Goal: Information Seeking & Learning: Learn about a topic

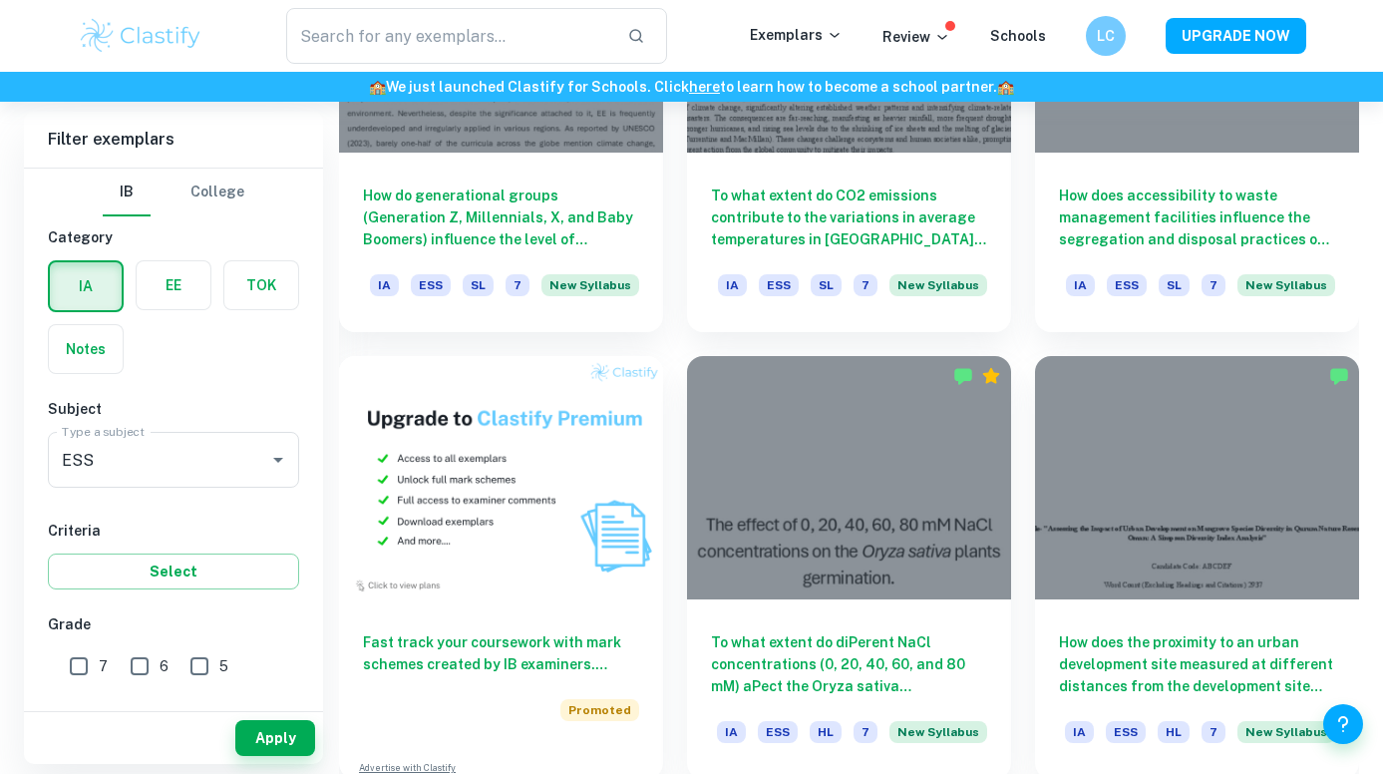
scroll to position [1277, 0]
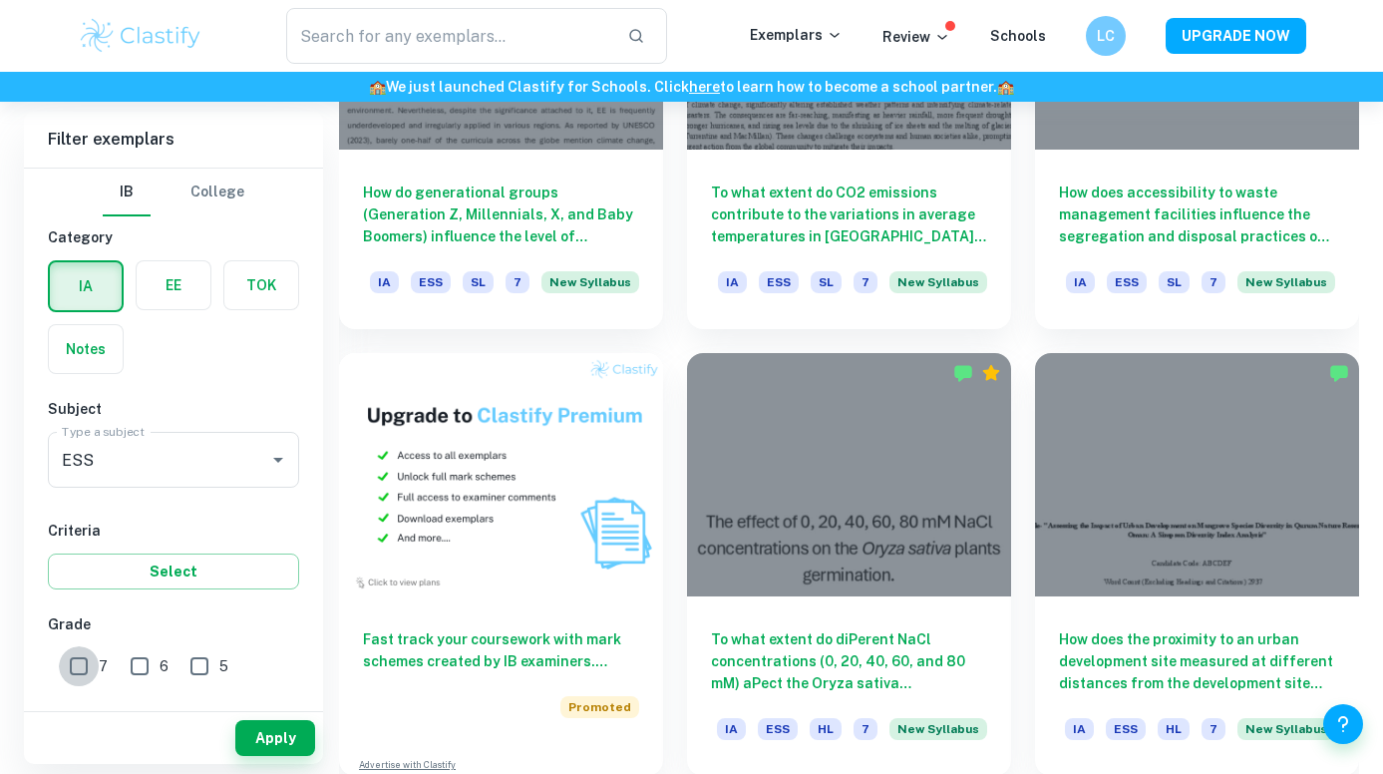
click at [82, 666] on input "7" at bounding box center [79, 666] width 40 height 40
checkbox input "true"
click at [285, 744] on button "Apply" at bounding box center [275, 738] width 80 height 36
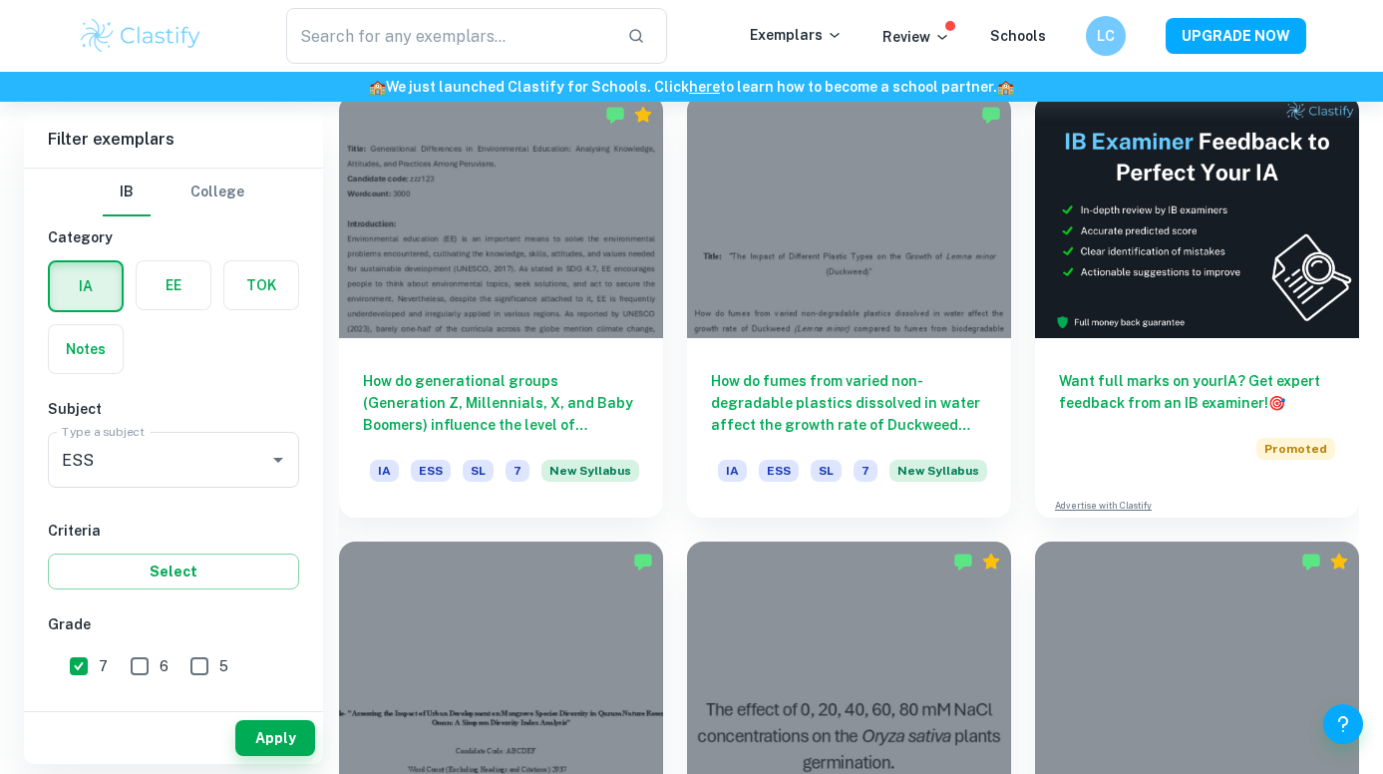
scroll to position [646, 0]
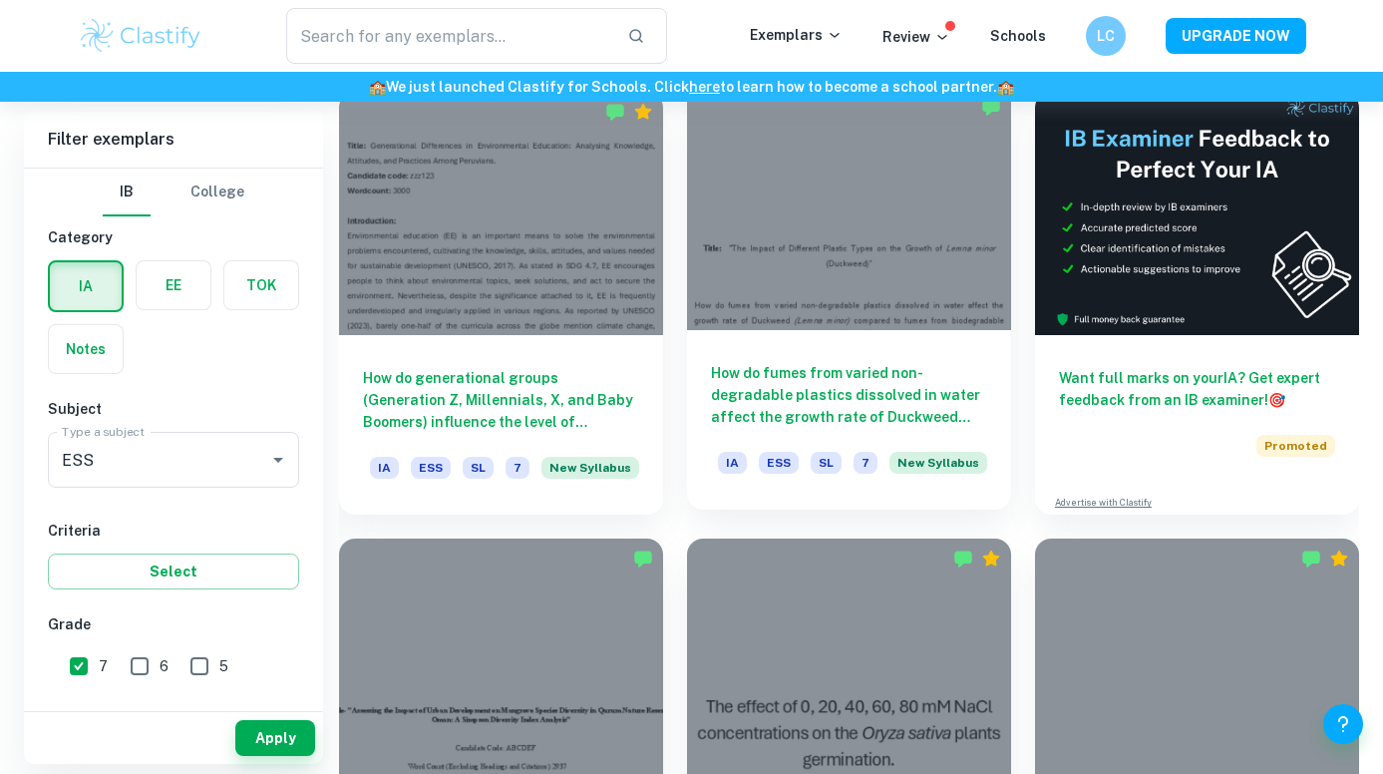
click at [897, 277] on div at bounding box center [849, 208] width 324 height 243
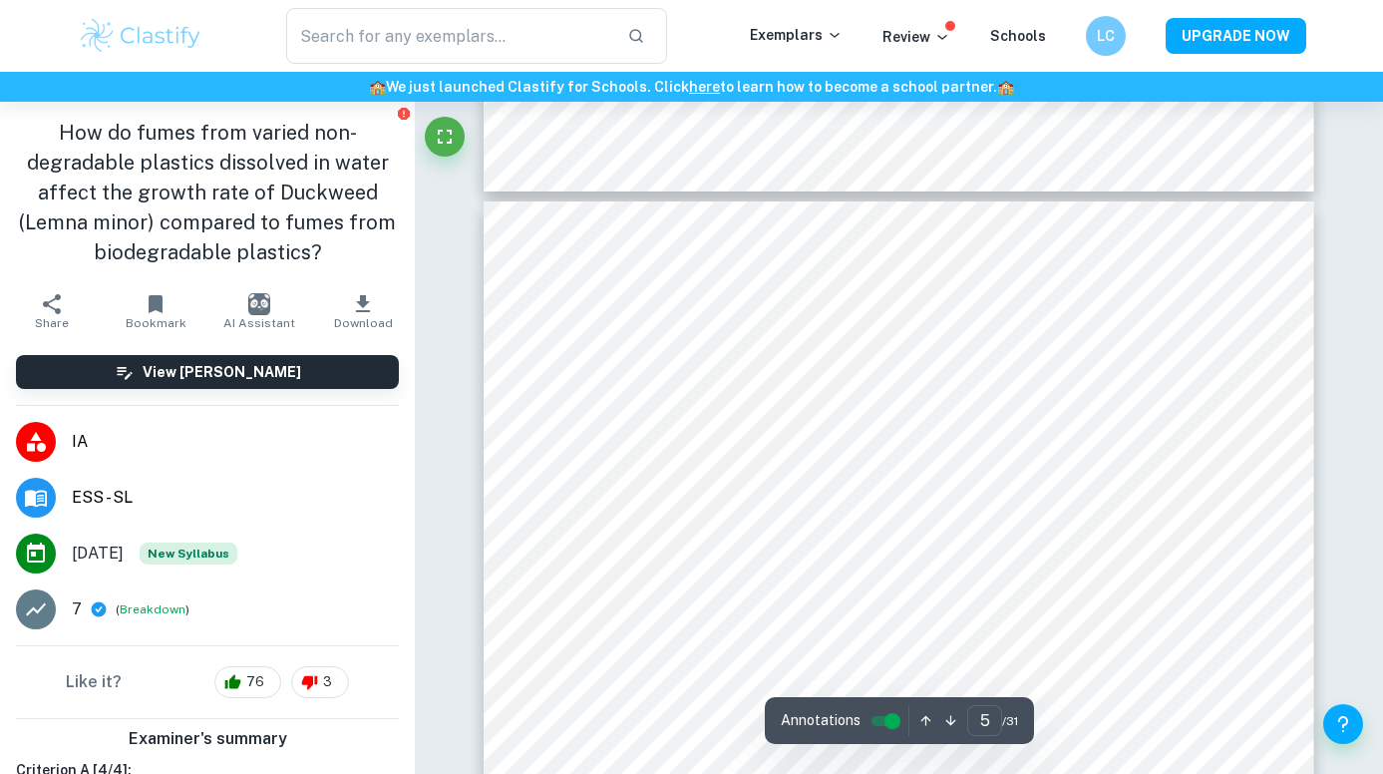
scroll to position [4524, 0]
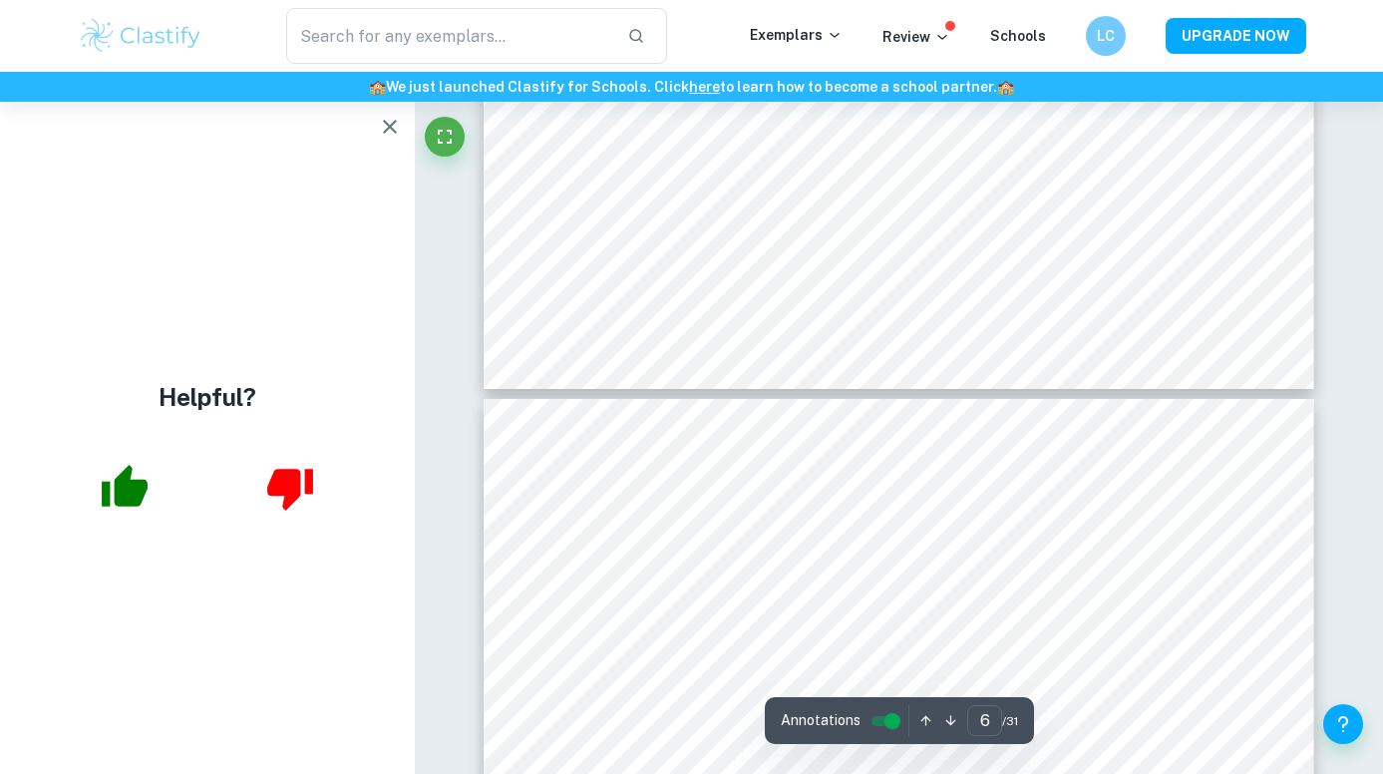
type input "7"
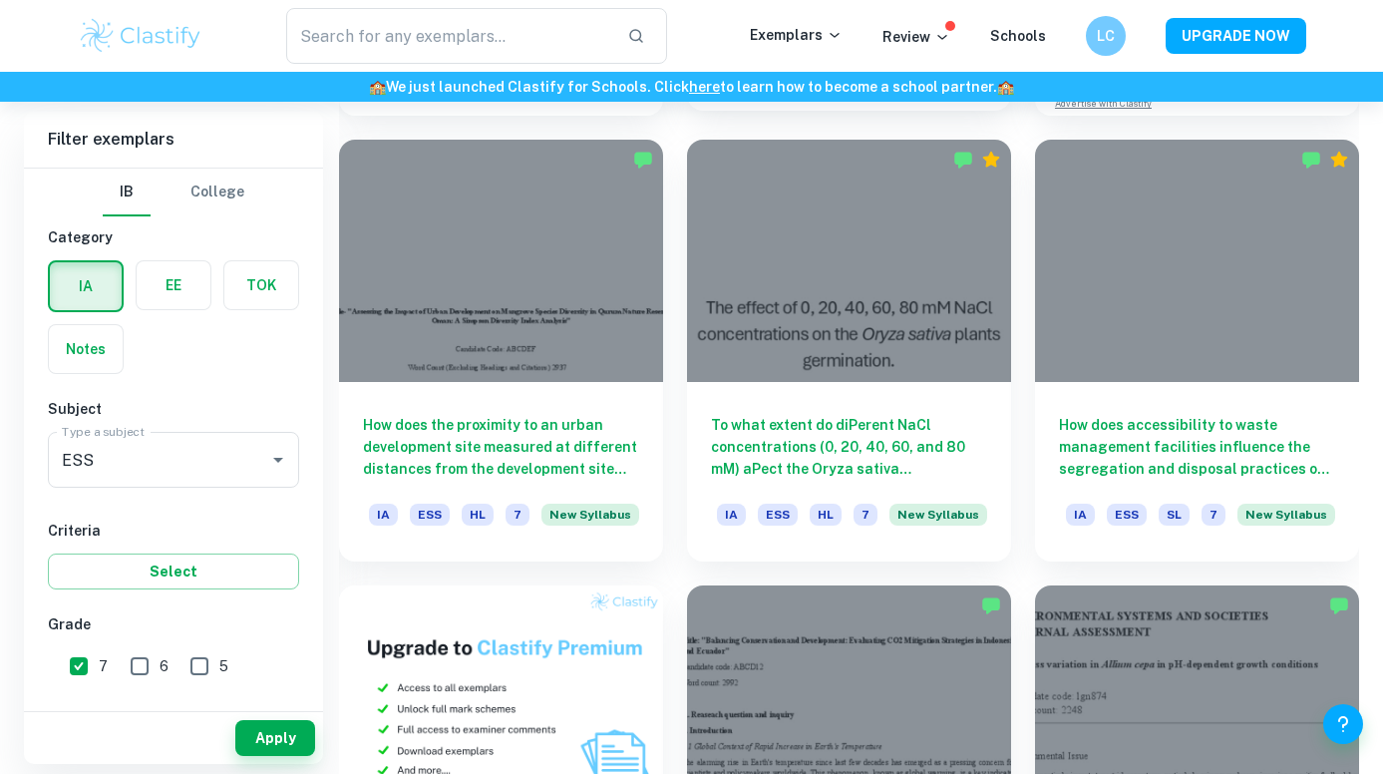
scroll to position [1050, 0]
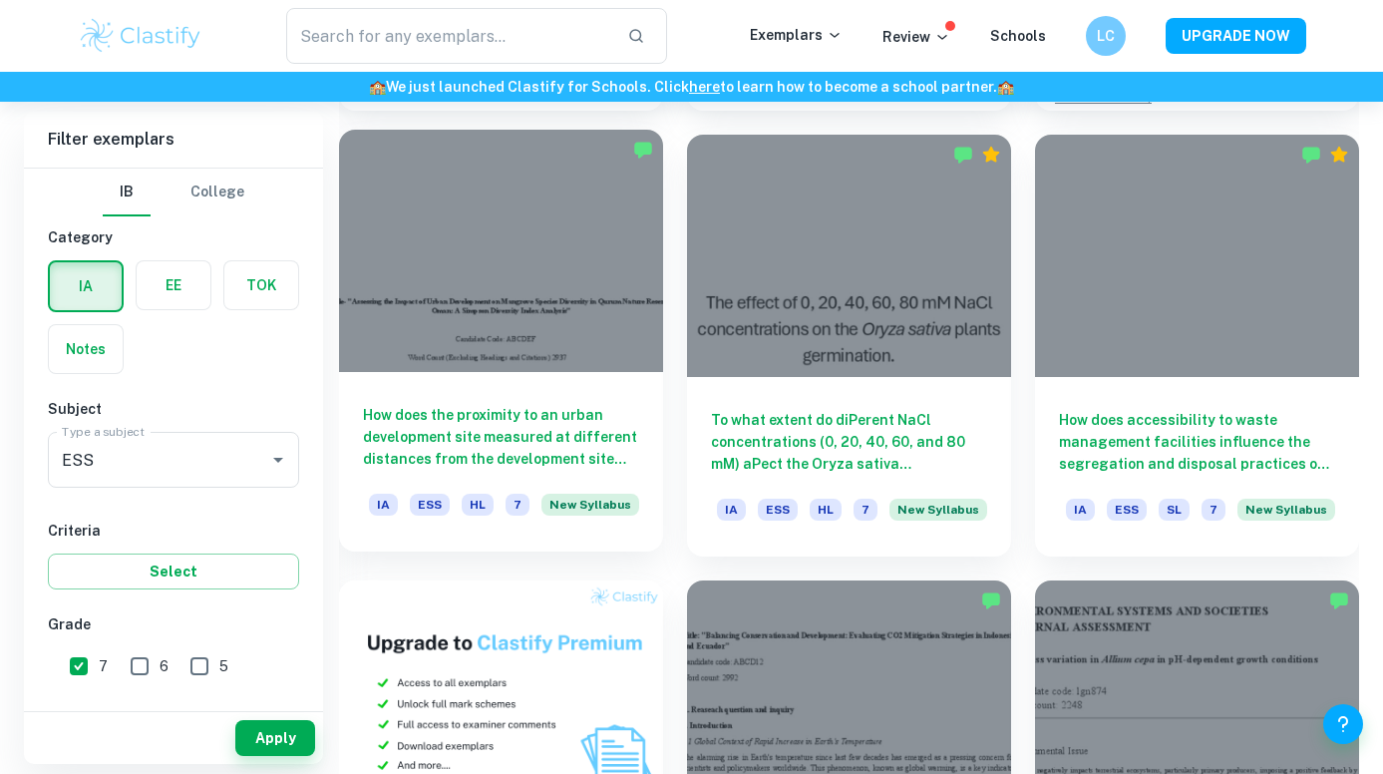
click at [592, 274] on div at bounding box center [501, 251] width 324 height 243
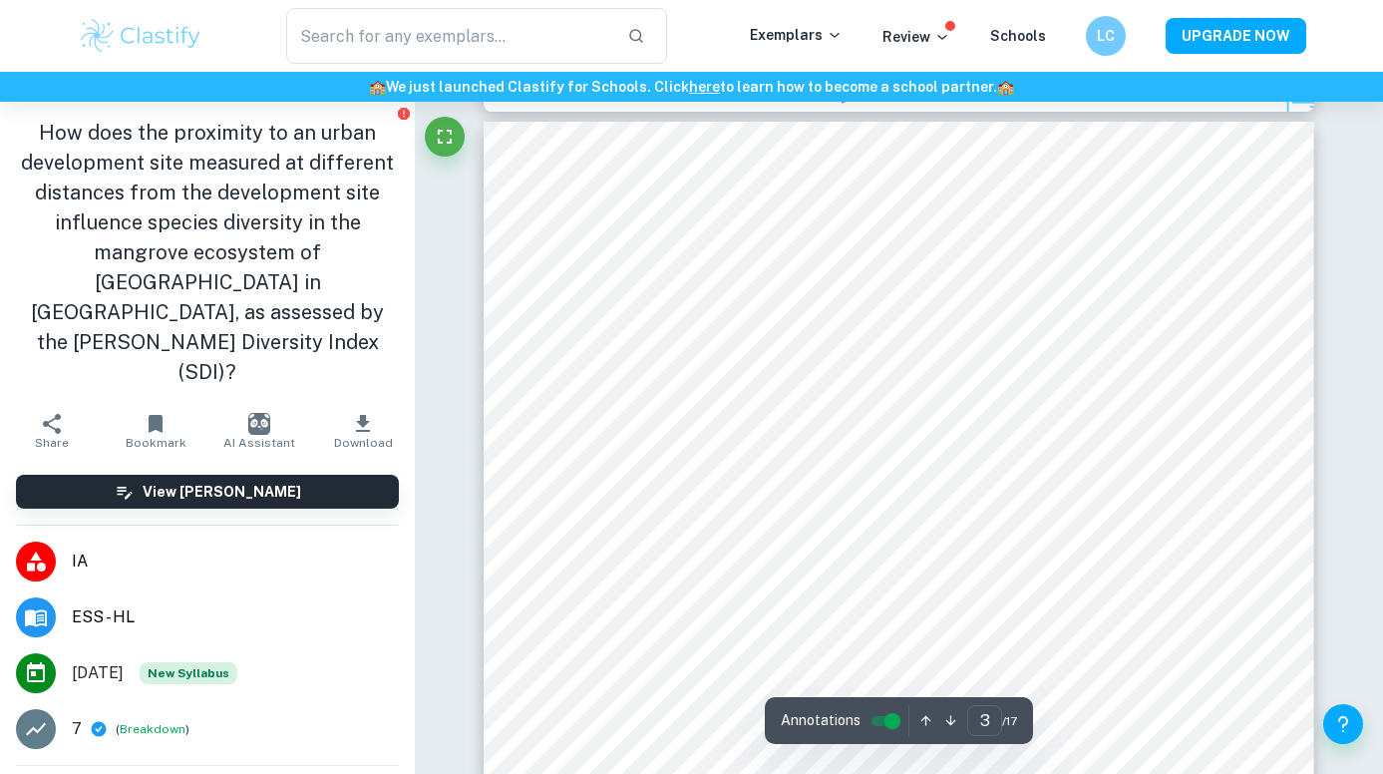
scroll to position [2436, 0]
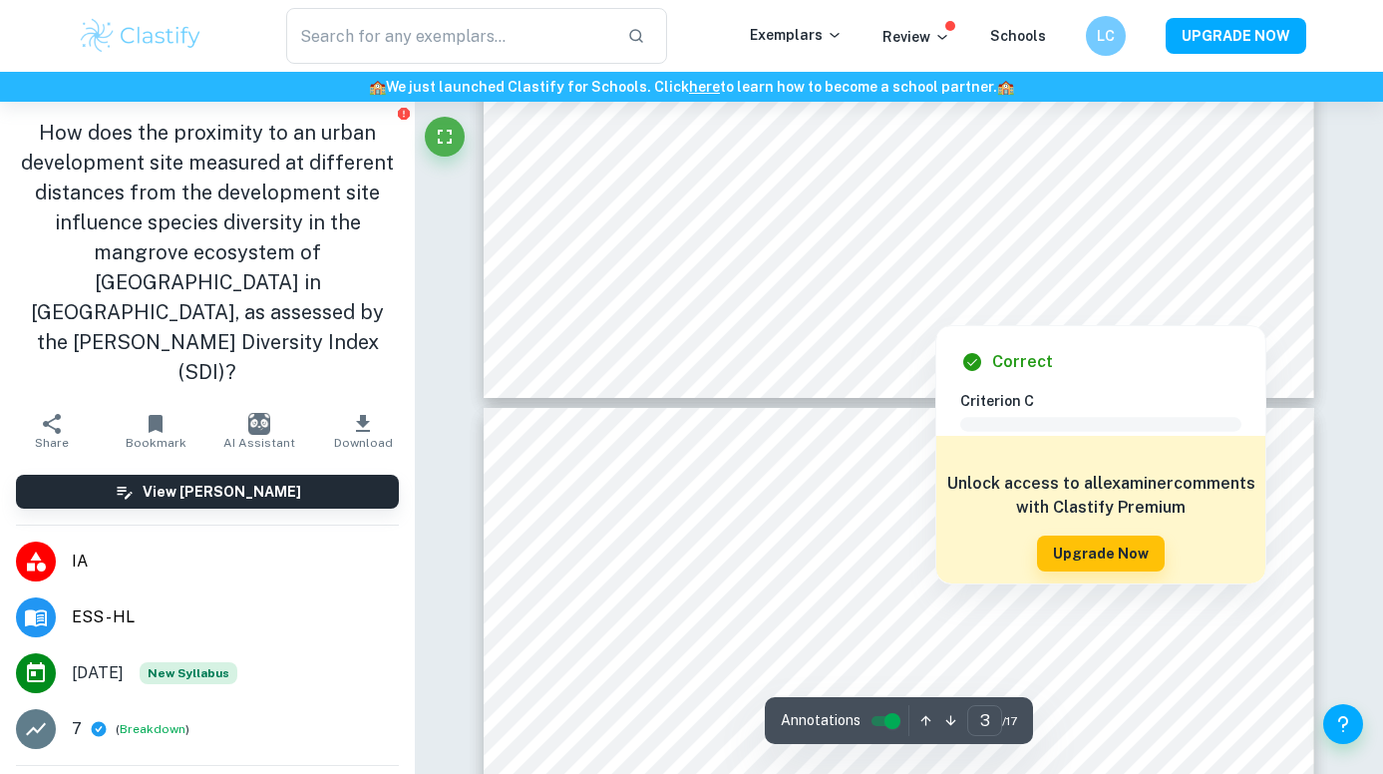
type input "4"
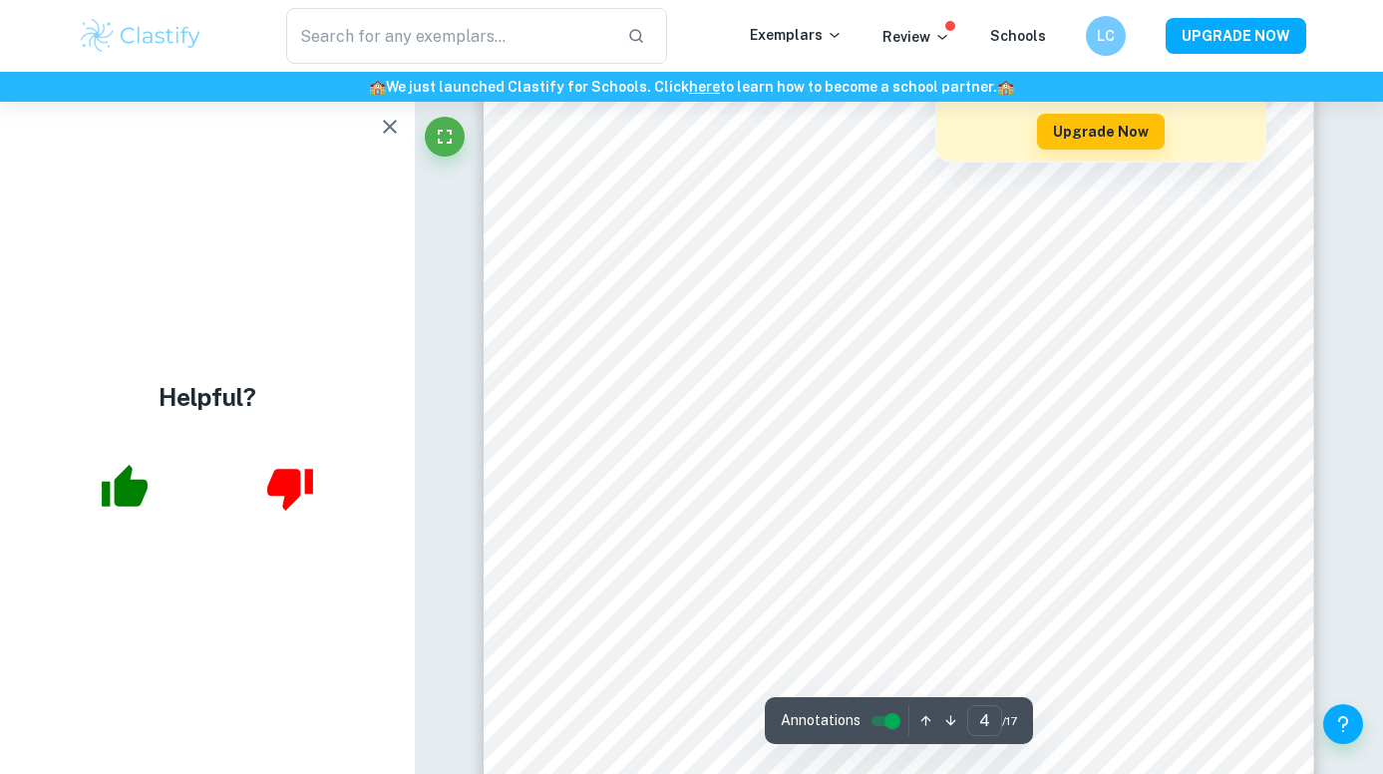
scroll to position [3659, 0]
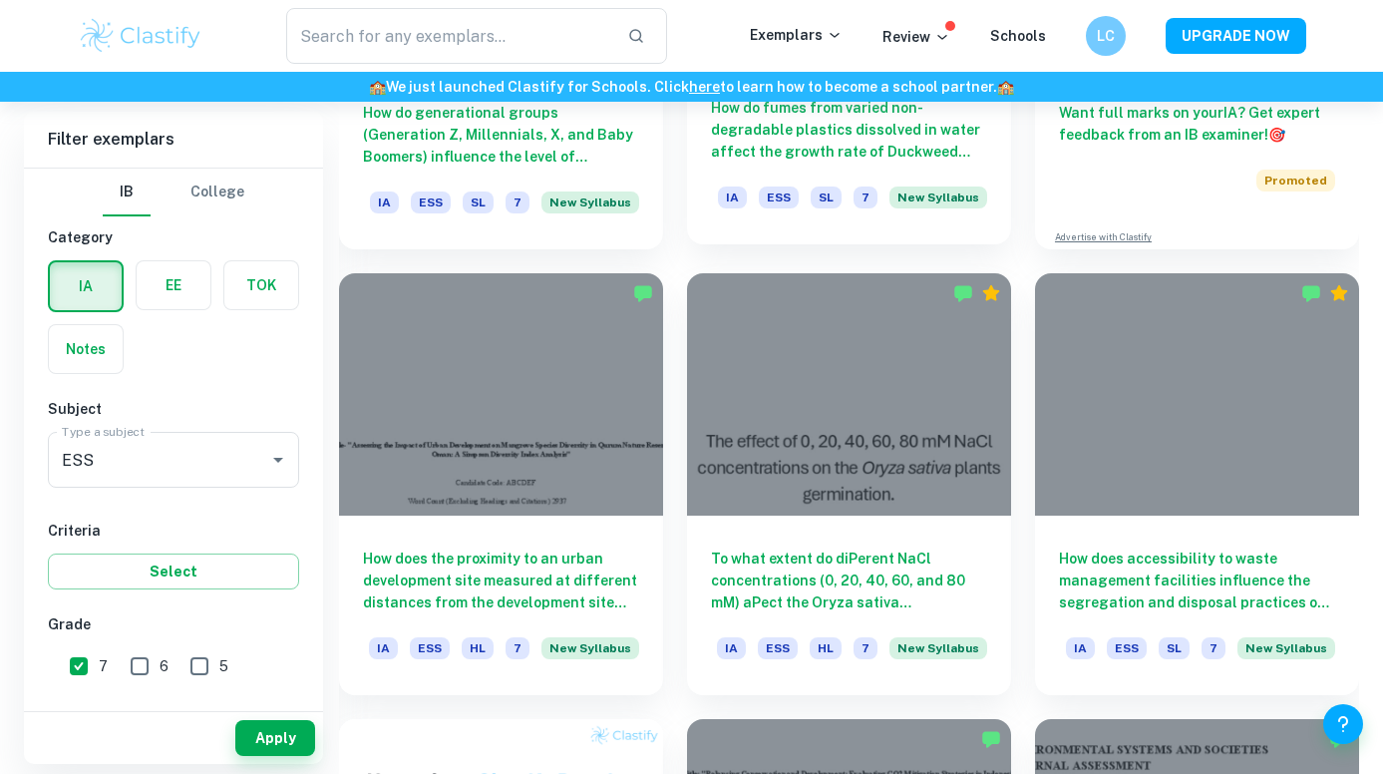
scroll to position [917, 0]
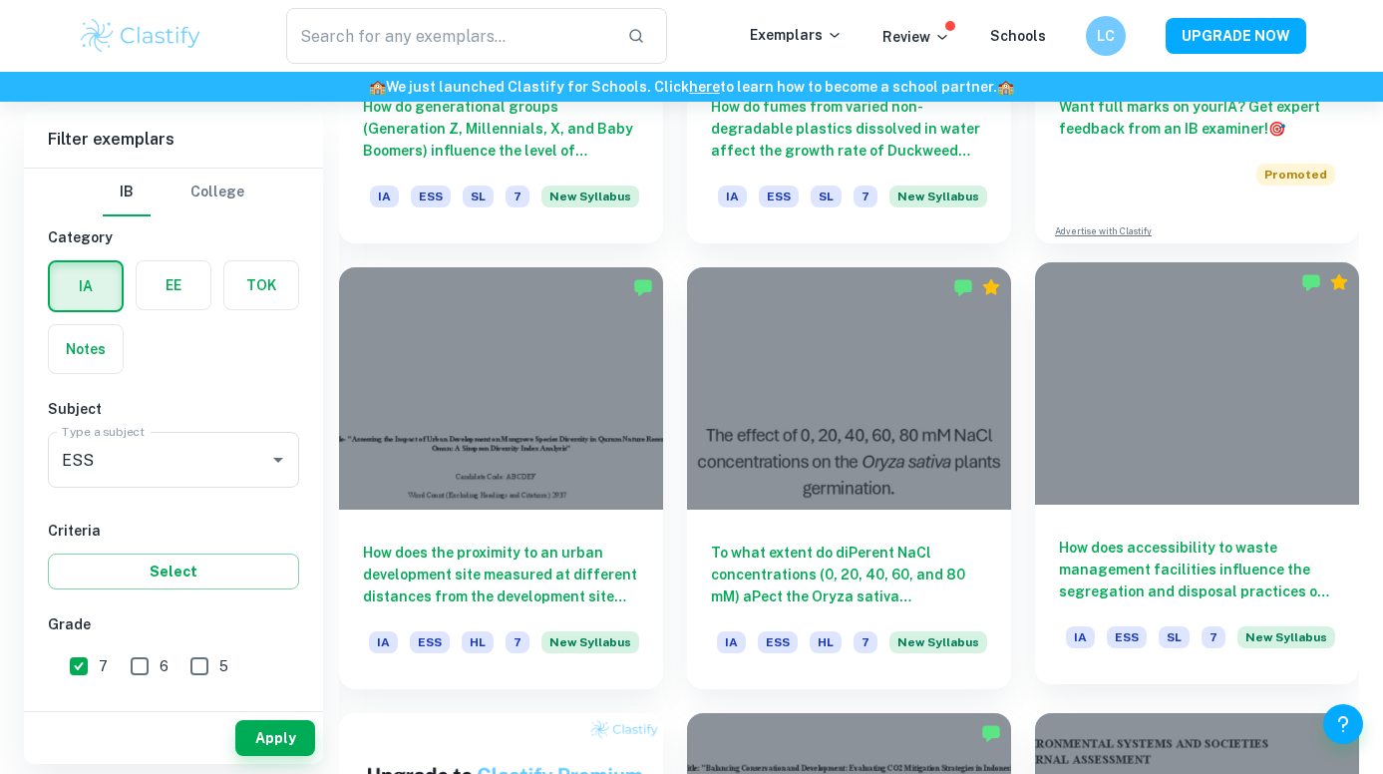
click at [1131, 446] on div at bounding box center [1197, 383] width 324 height 243
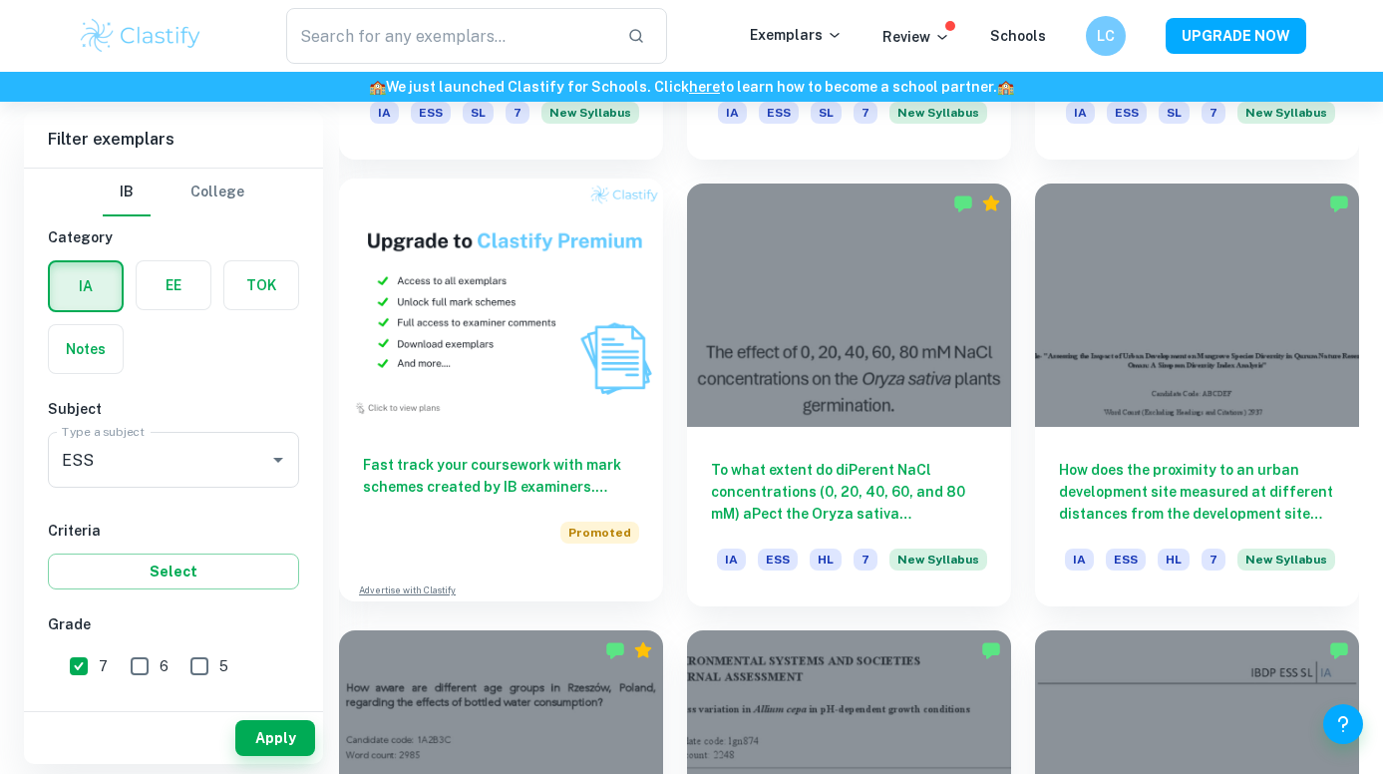
scroll to position [1465, 0]
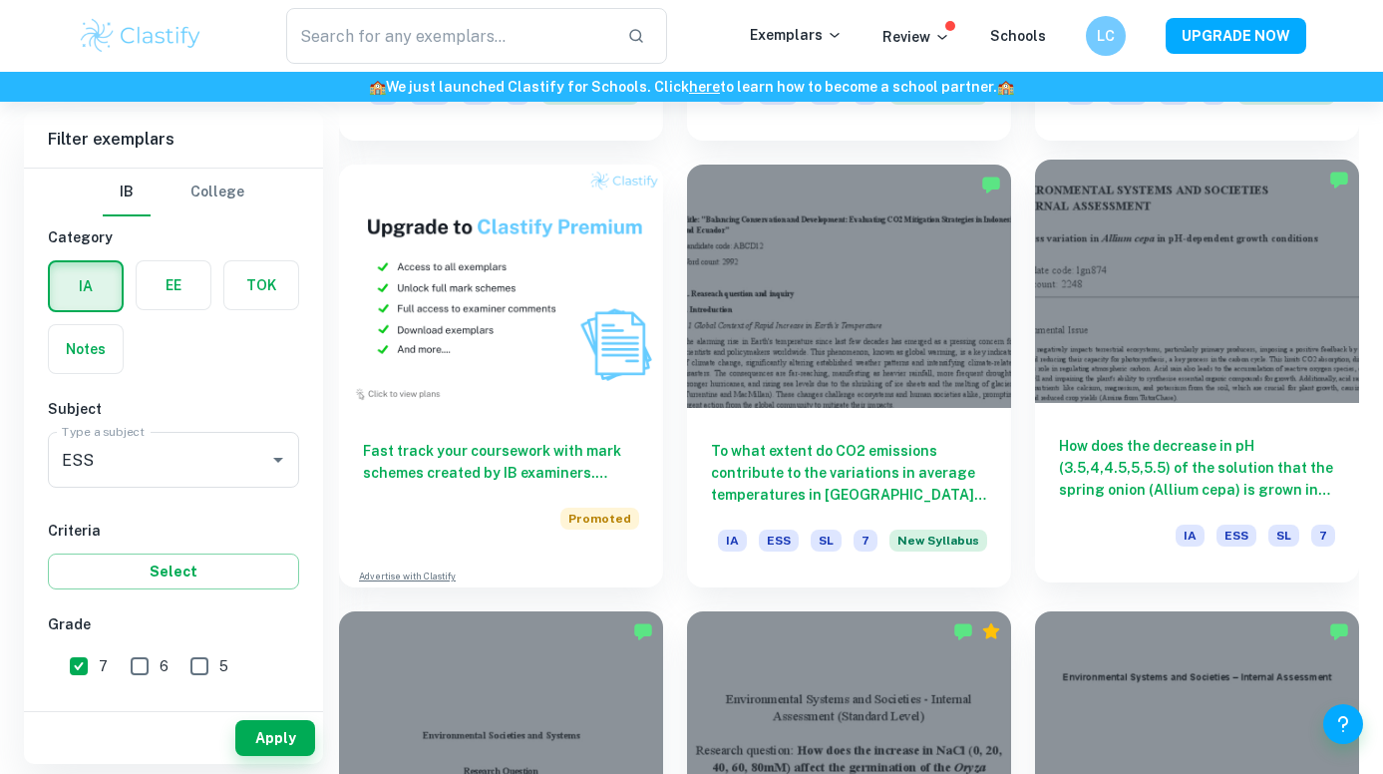
click at [1155, 333] on div at bounding box center [1197, 281] width 324 height 243
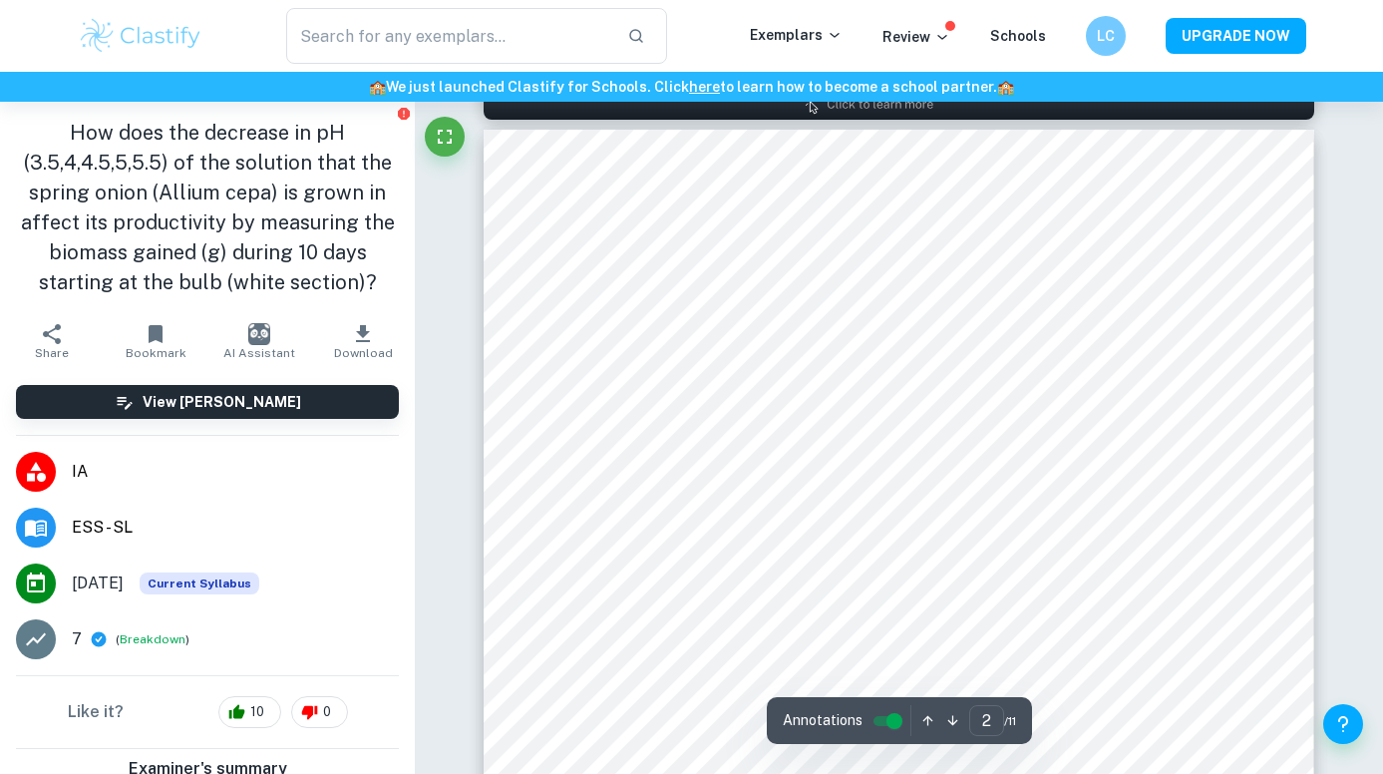
scroll to position [1210, 0]
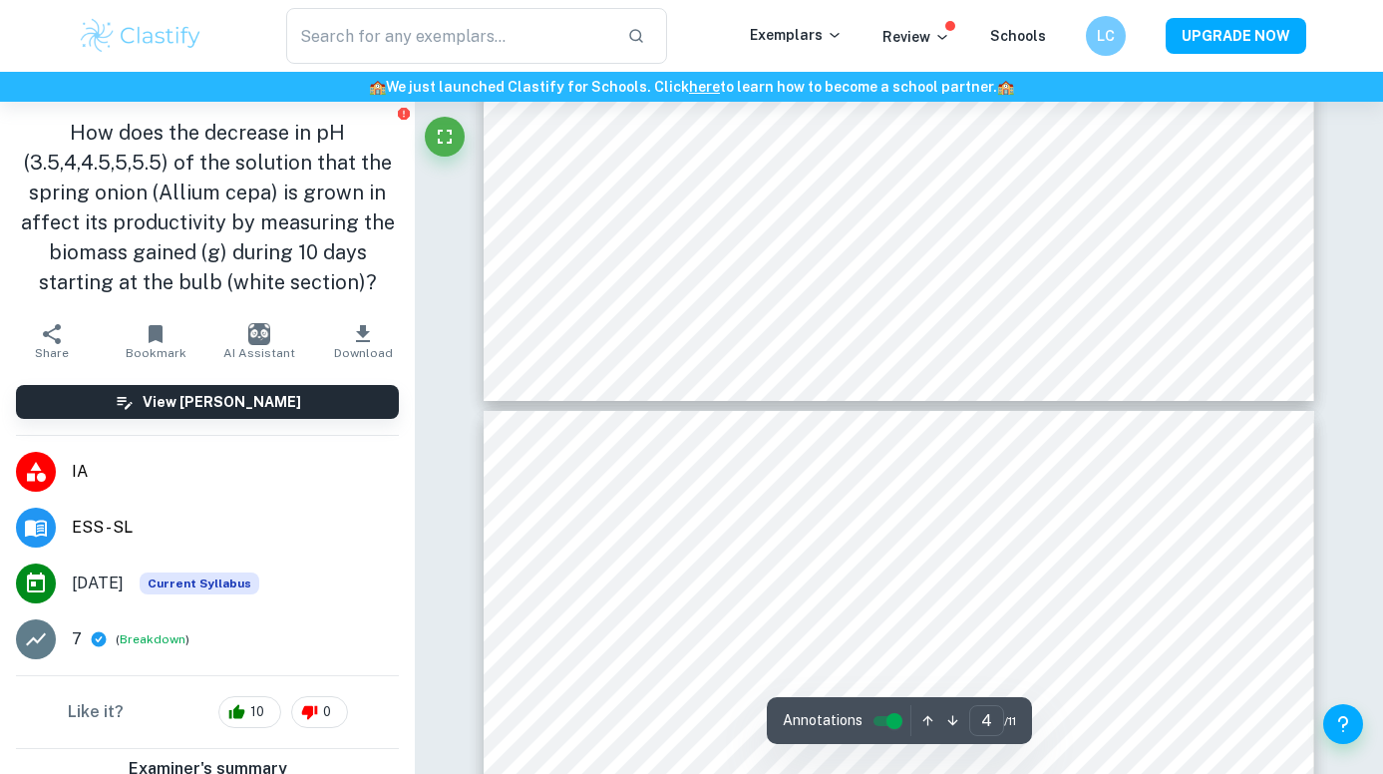
type input "5"
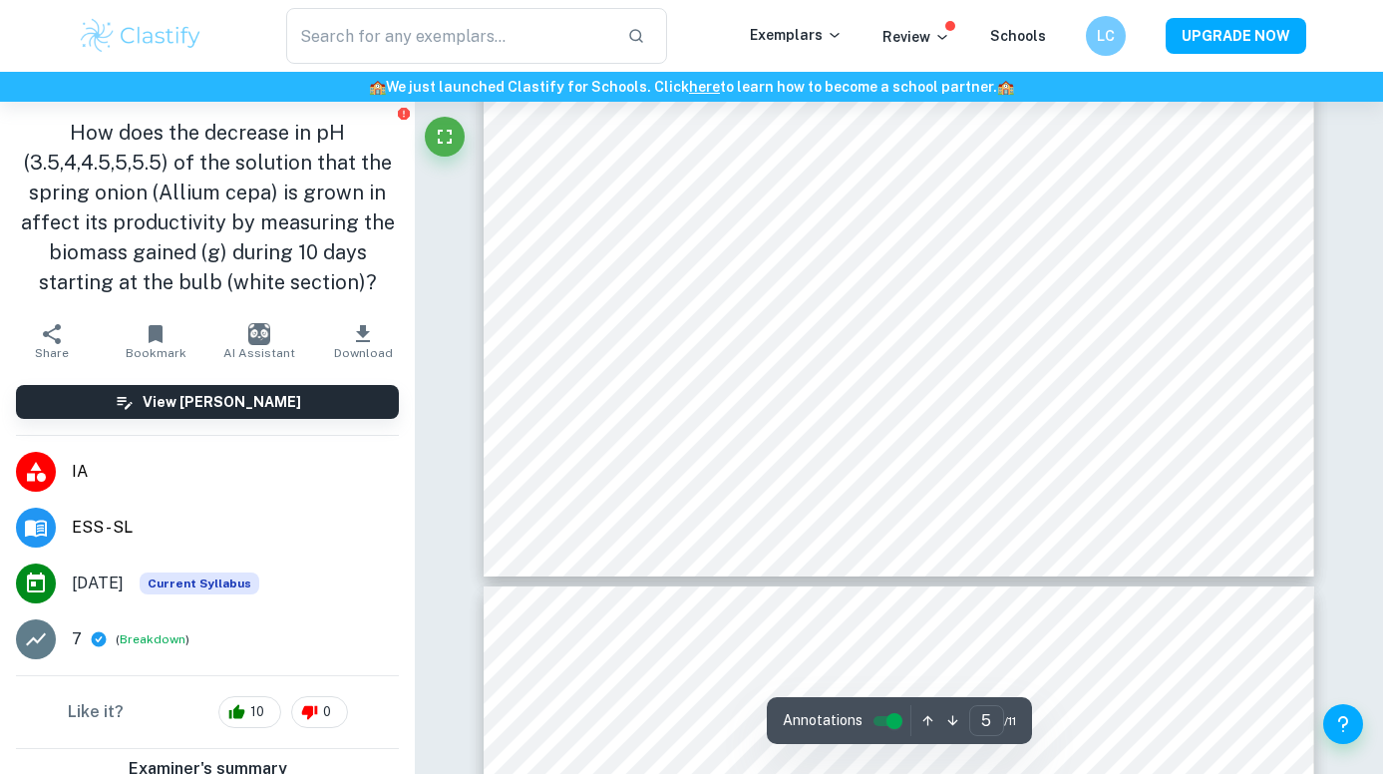
scroll to position [5249, 0]
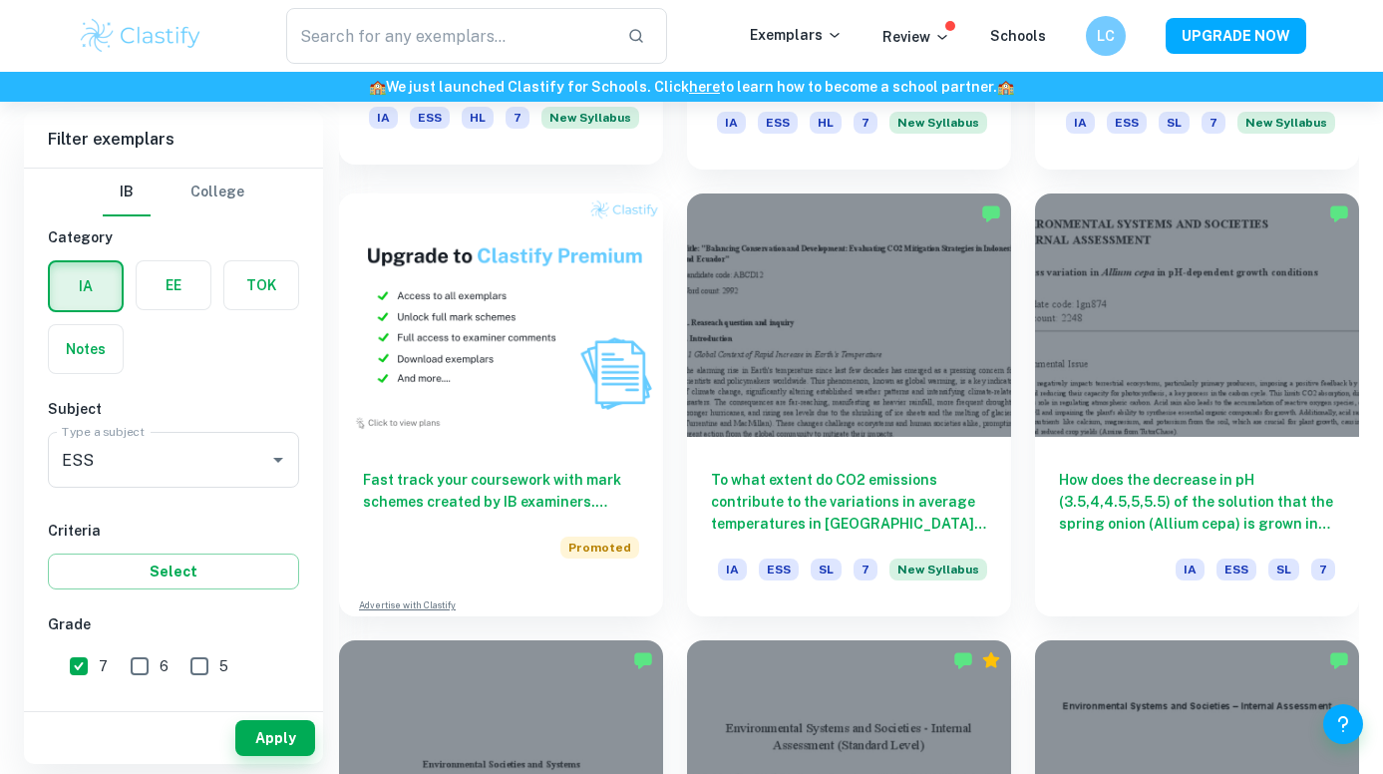
scroll to position [1455, 0]
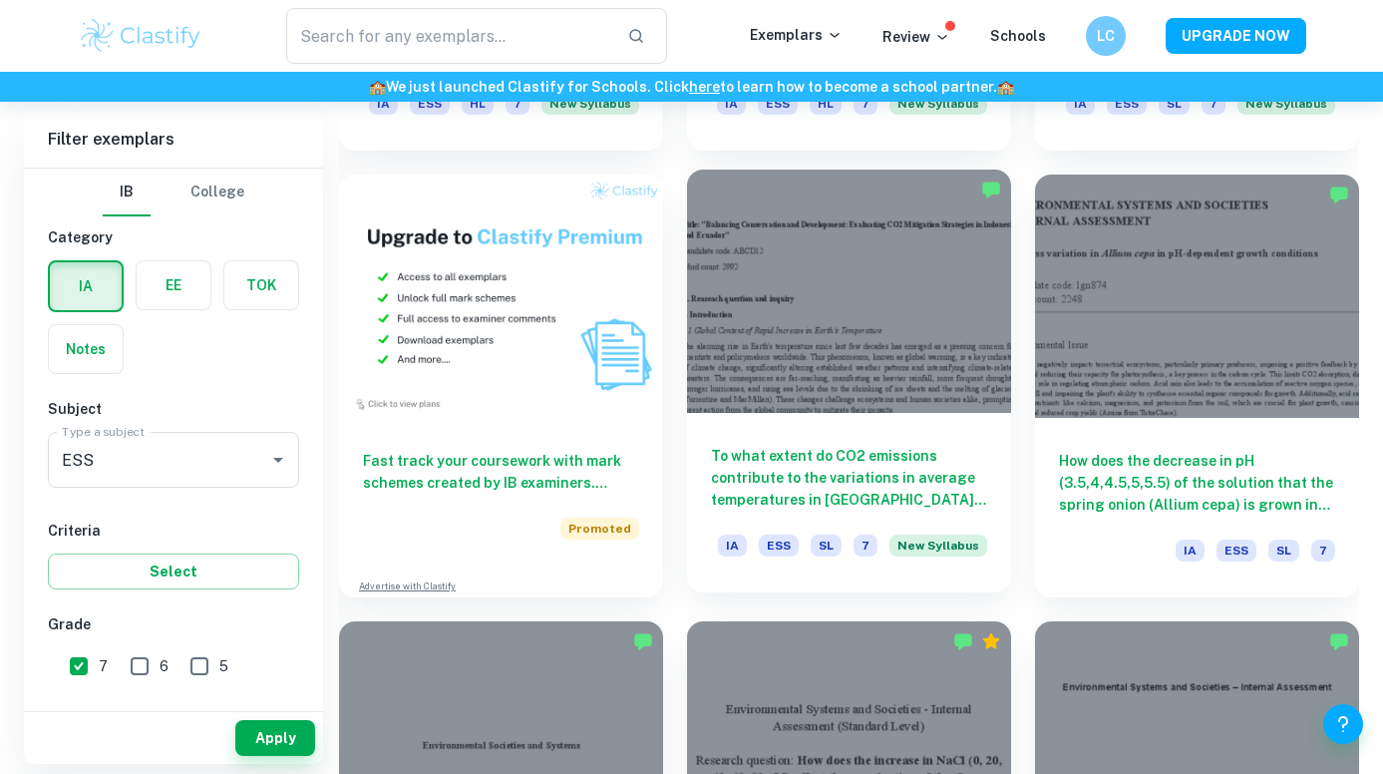
click at [808, 376] on div at bounding box center [849, 290] width 324 height 243
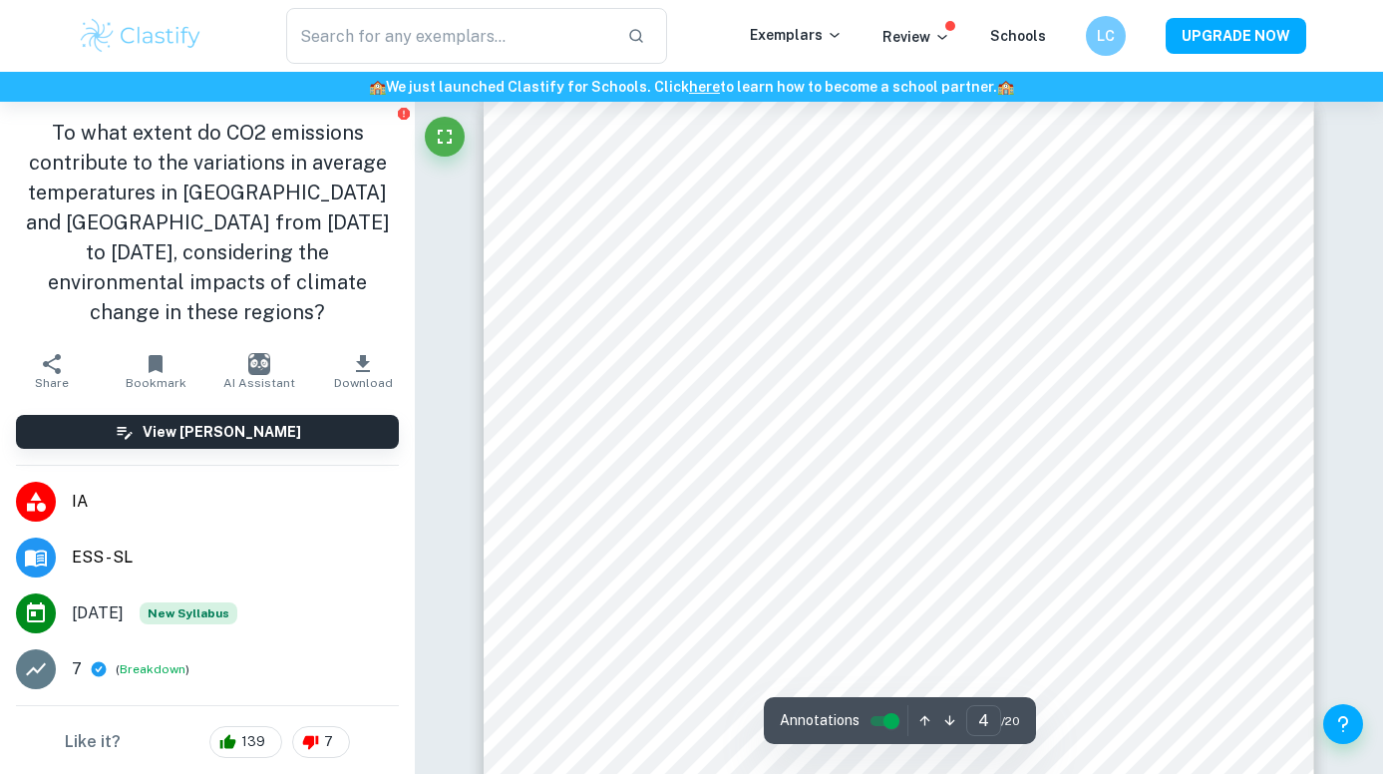
scroll to position [3542, 0]
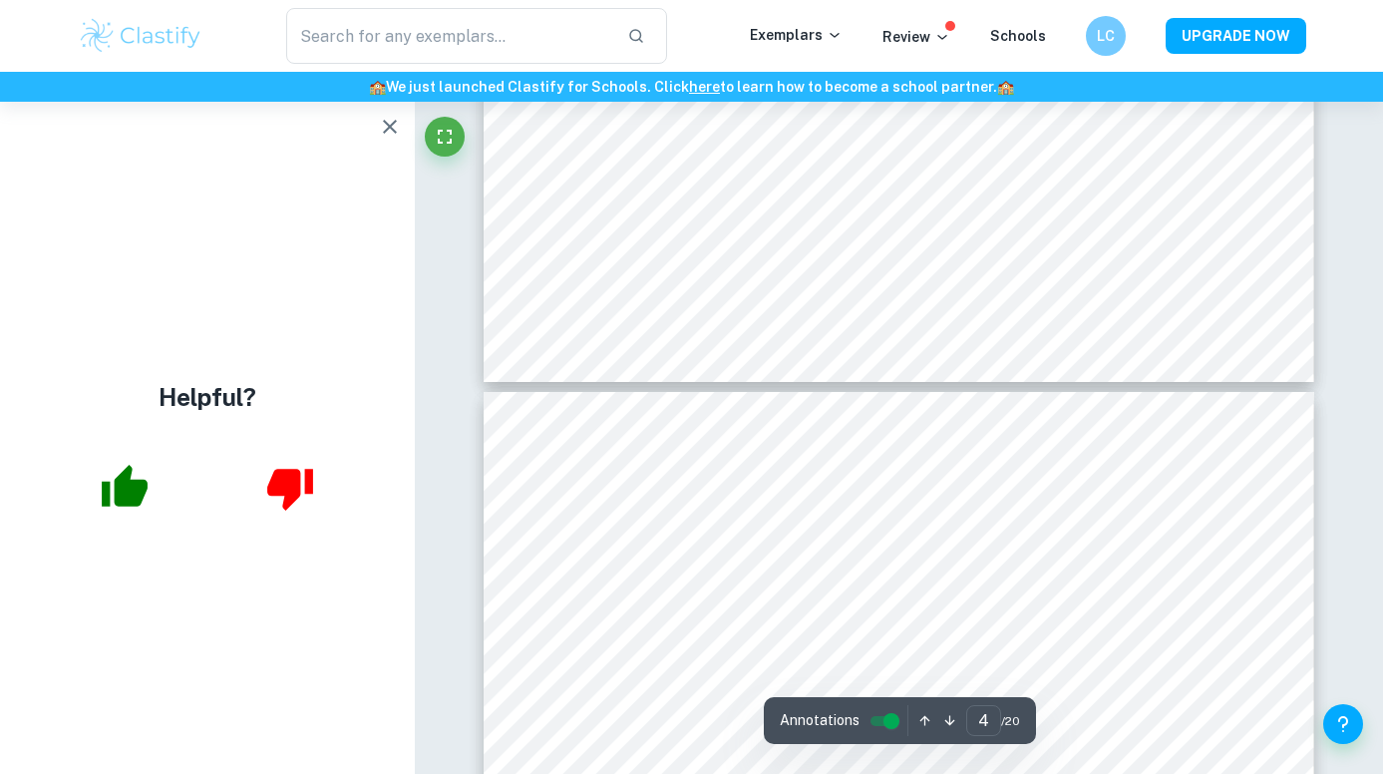
type input "3"
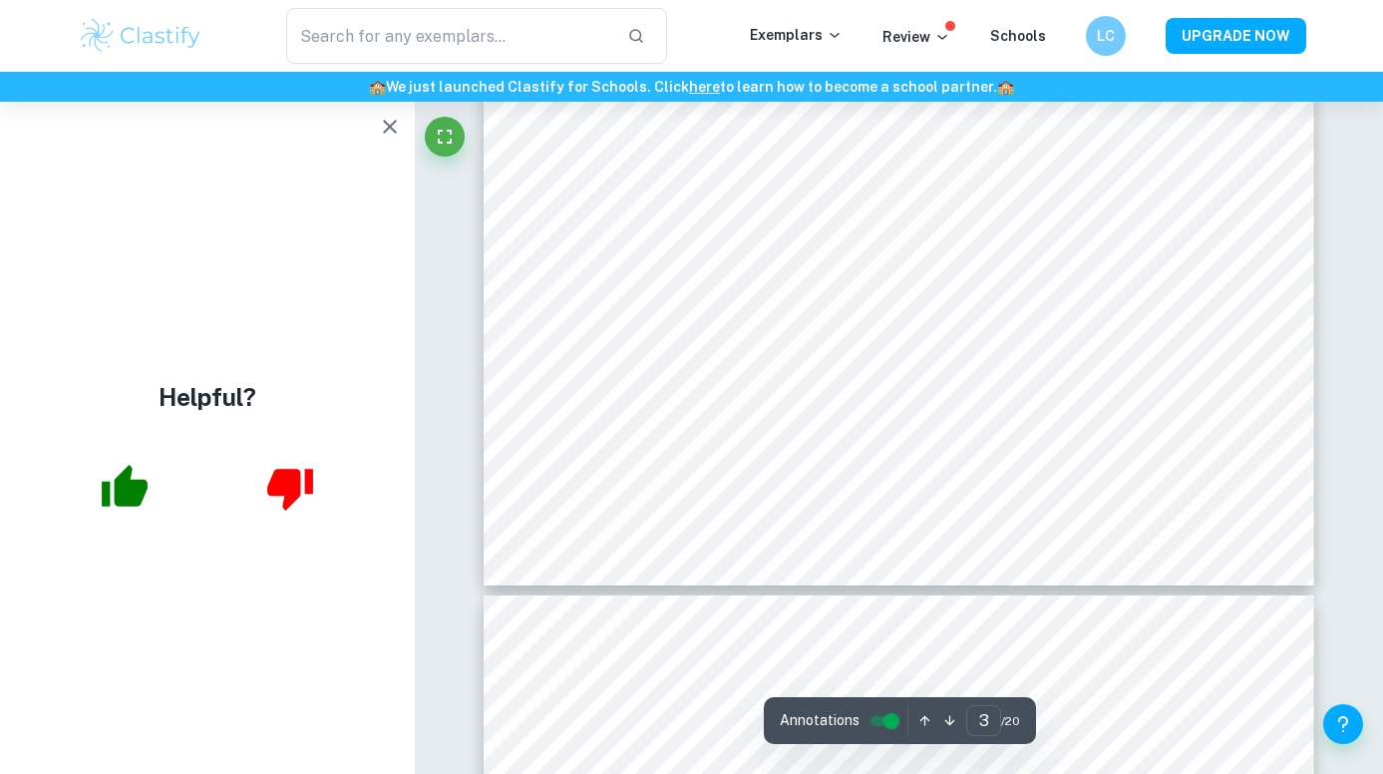
scroll to position [3043, 0]
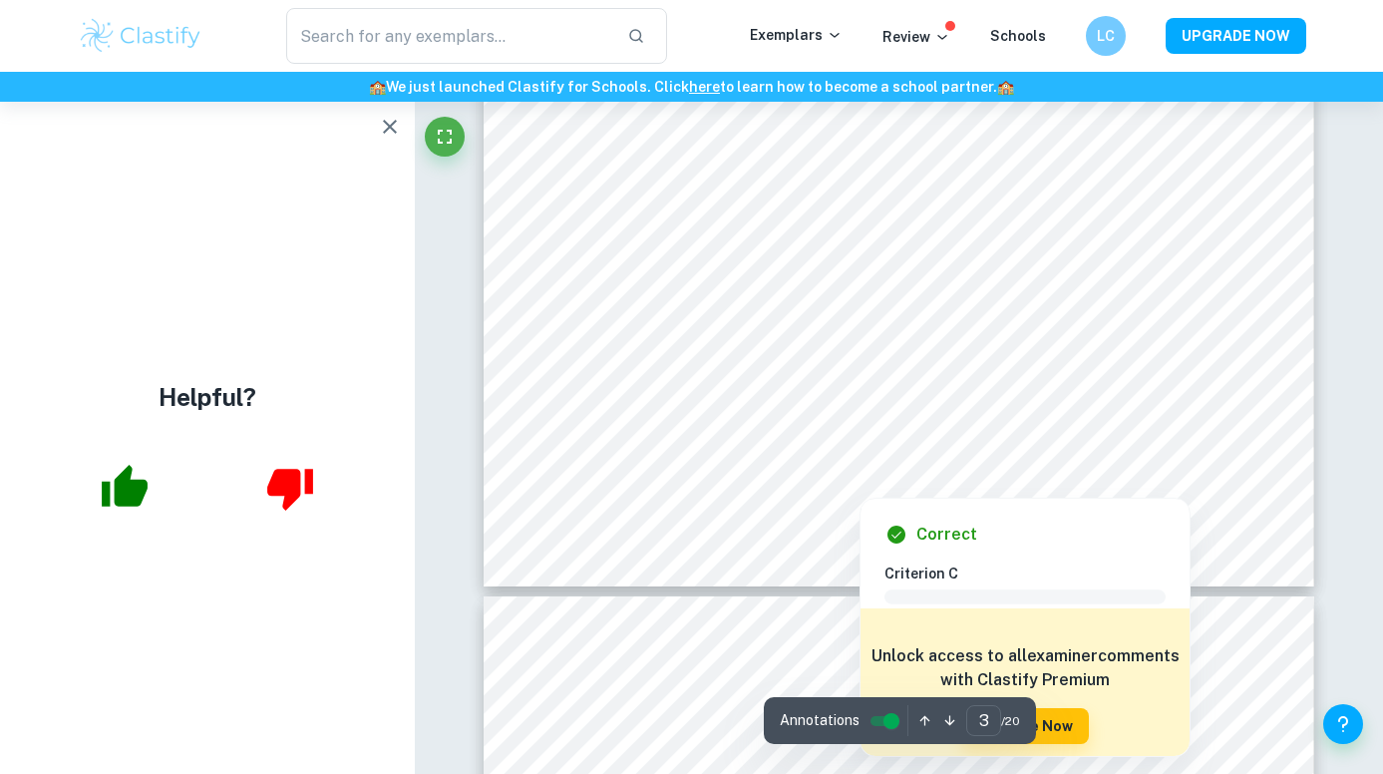
click at [872, 376] on div at bounding box center [774, 379] width 397 height 38
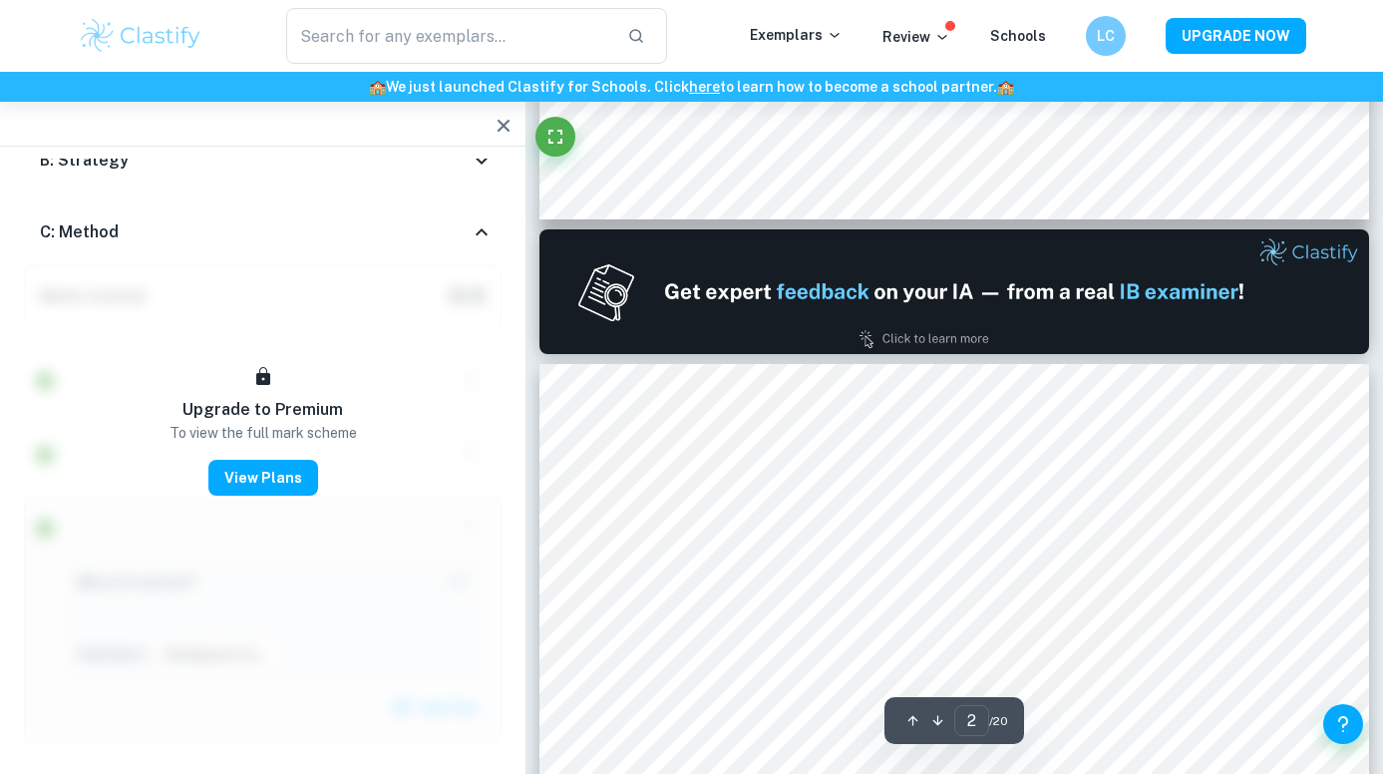
scroll to position [948, 0]
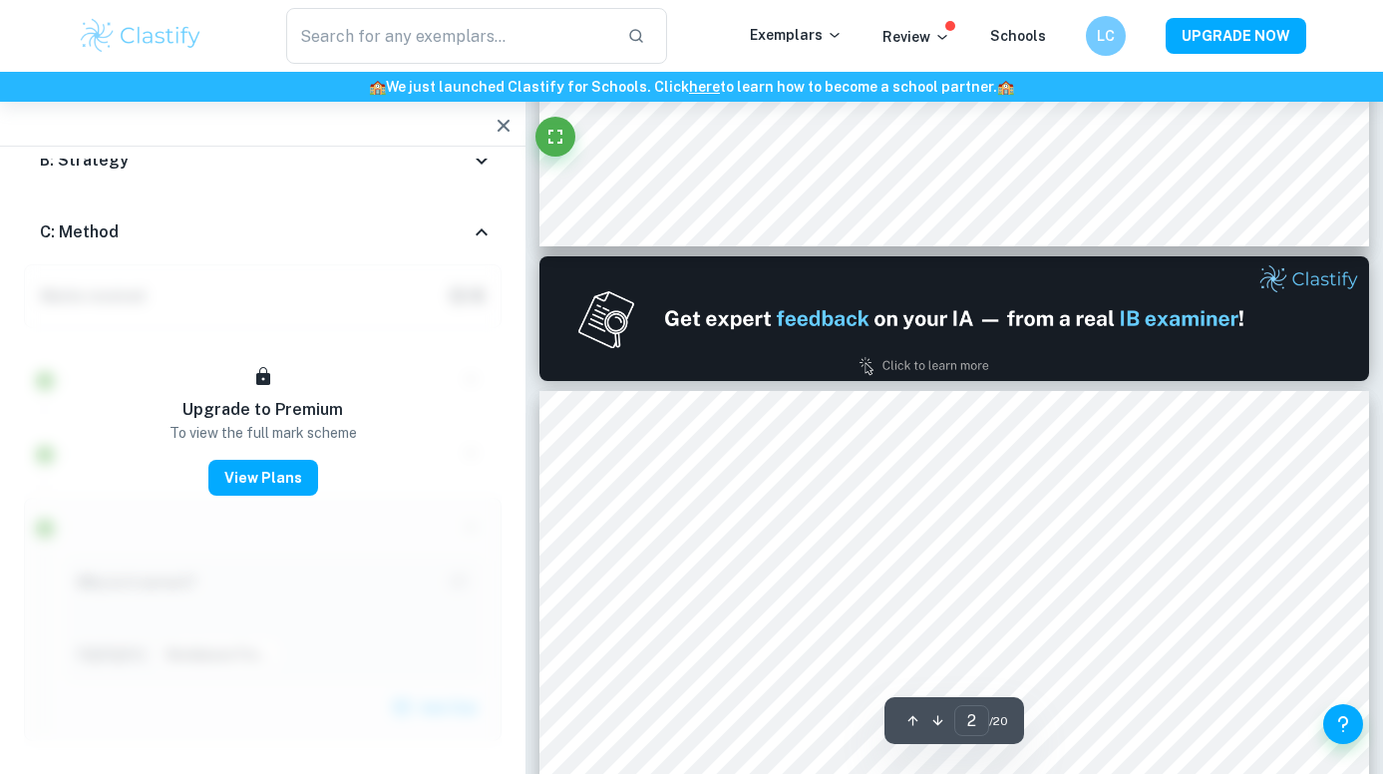
type input "1"
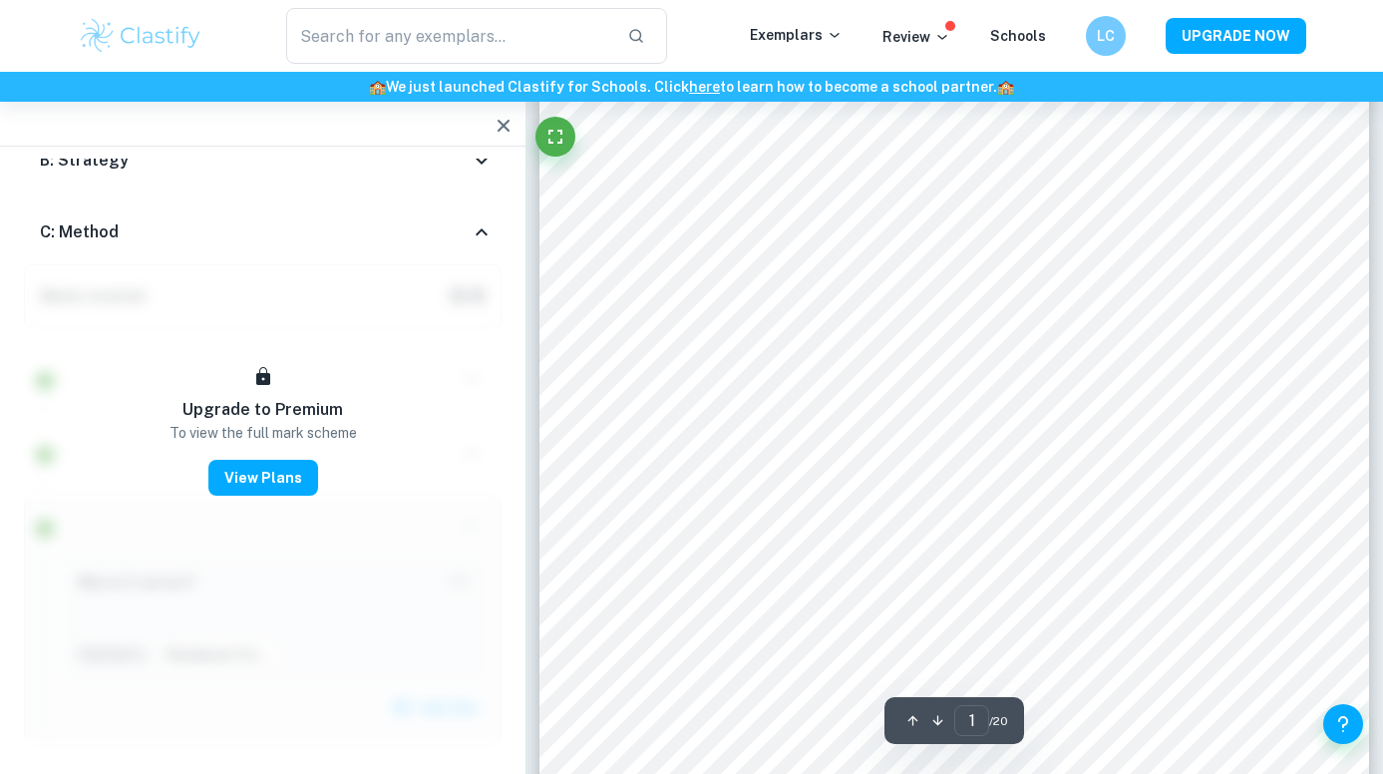
scroll to position [112, 0]
click at [500, 121] on icon "button" at bounding box center [503, 126] width 24 height 24
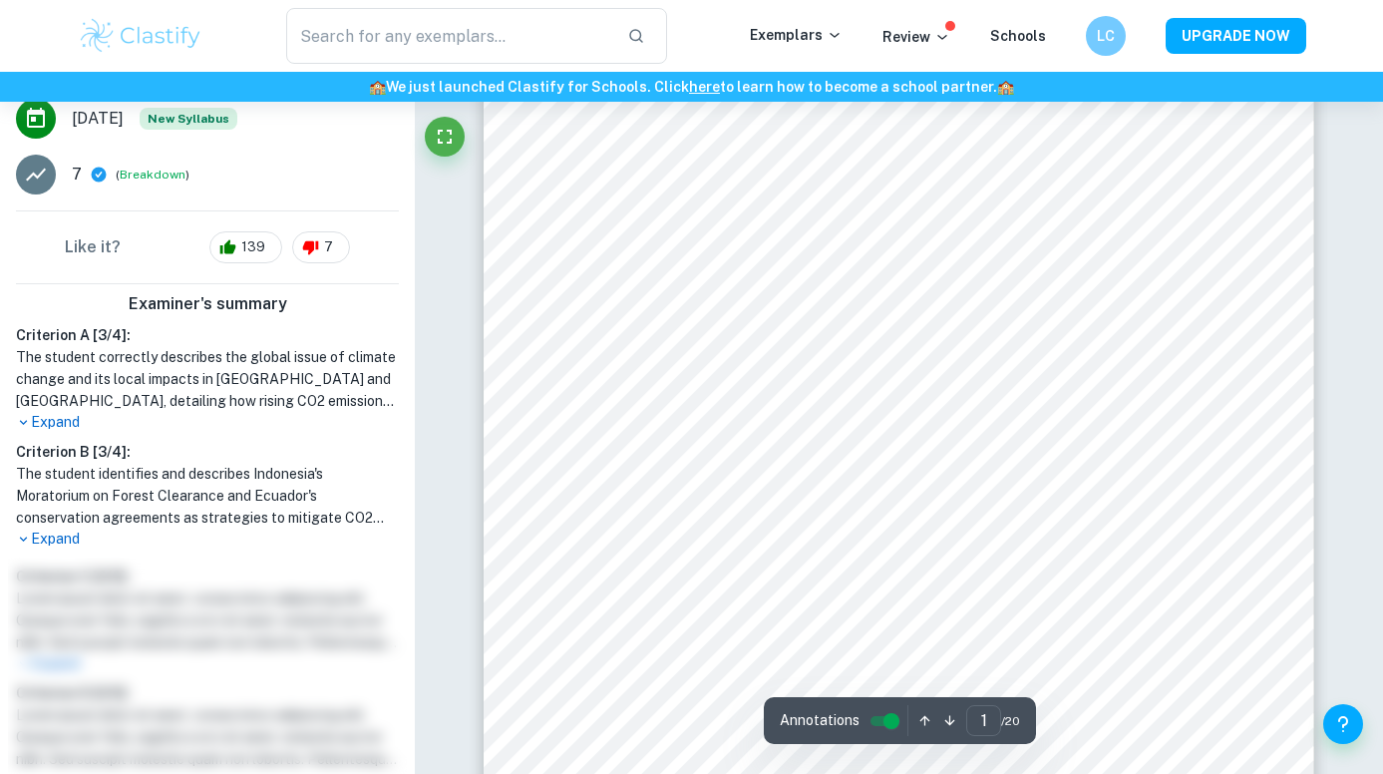
scroll to position [503, 0]
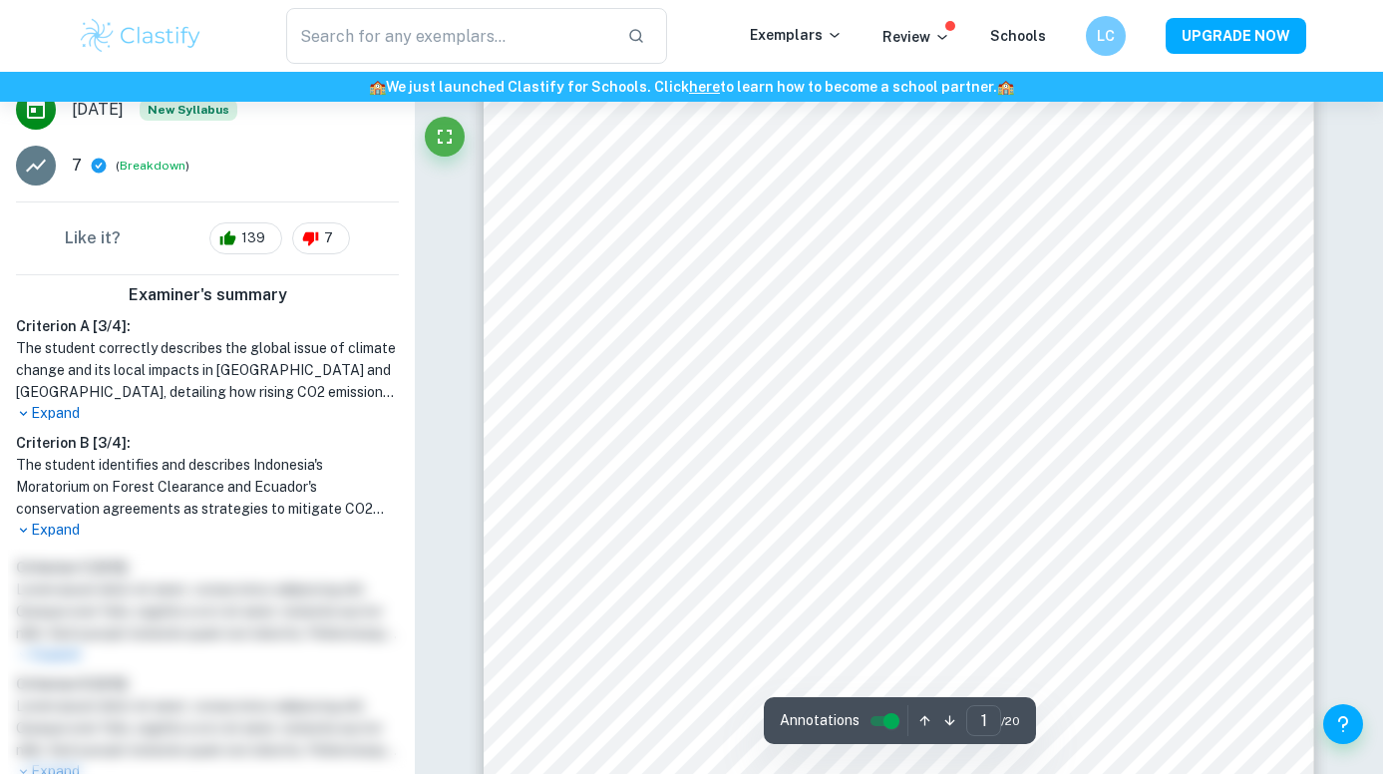
click at [59, 519] on p "Expand" at bounding box center [207, 529] width 383 height 21
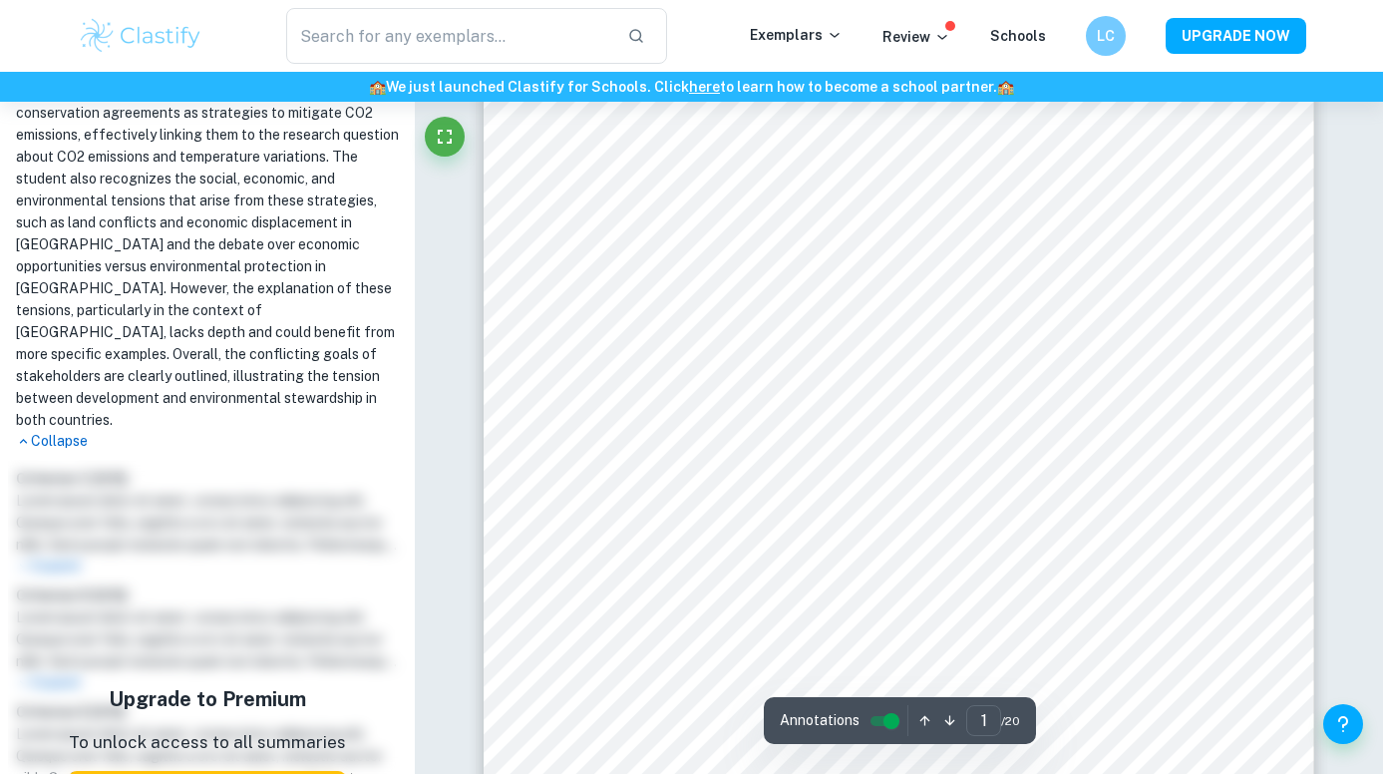
scroll to position [917, 0]
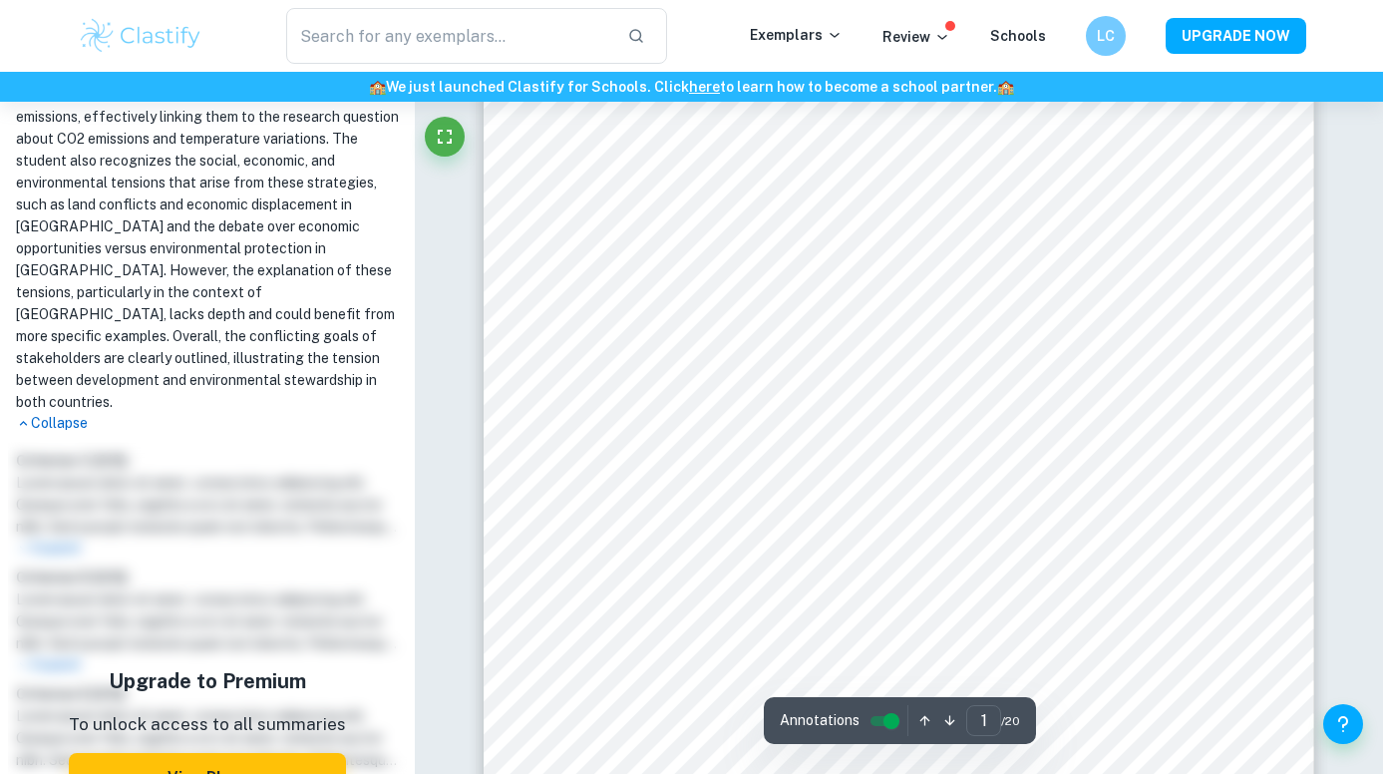
click at [68, 413] on p "Collapse" at bounding box center [207, 423] width 383 height 21
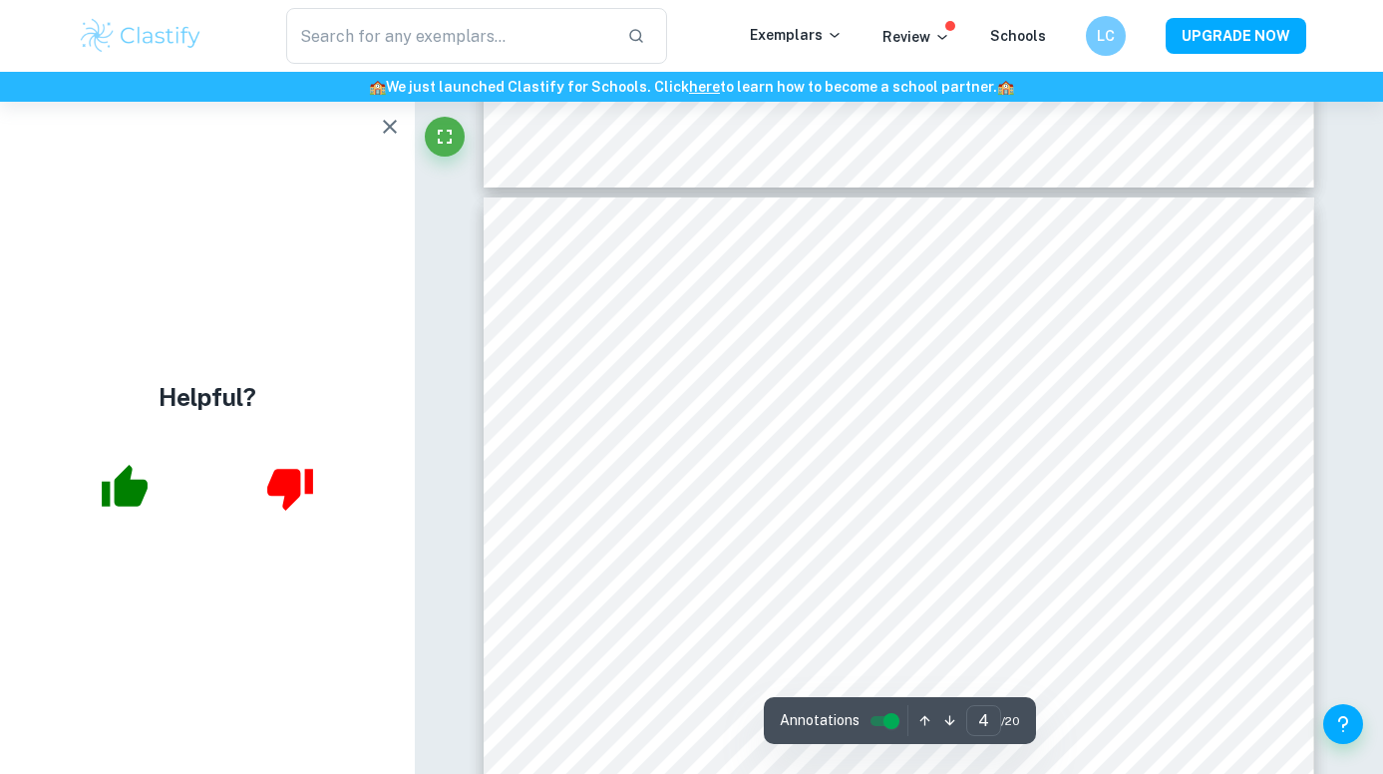
scroll to position [3425, 0]
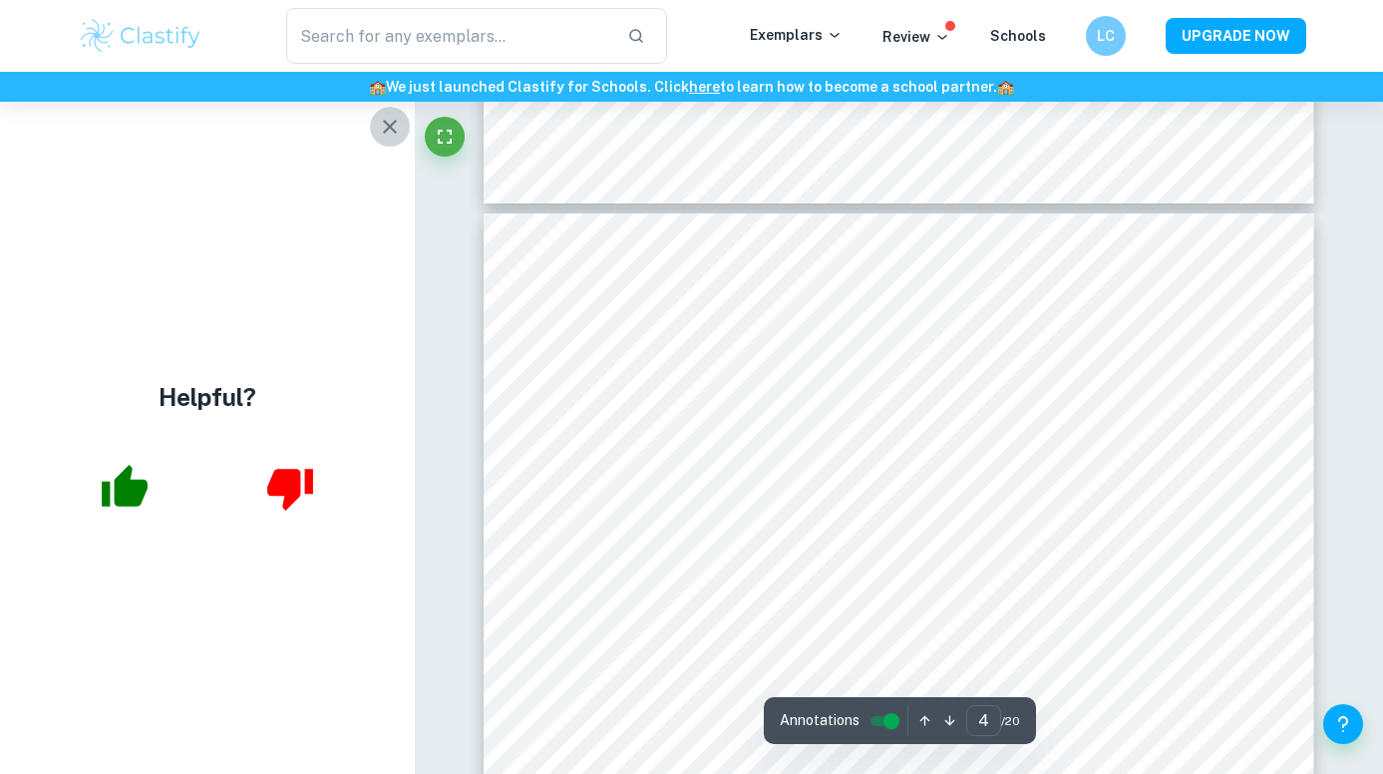
click at [386, 122] on icon "button" at bounding box center [390, 127] width 24 height 24
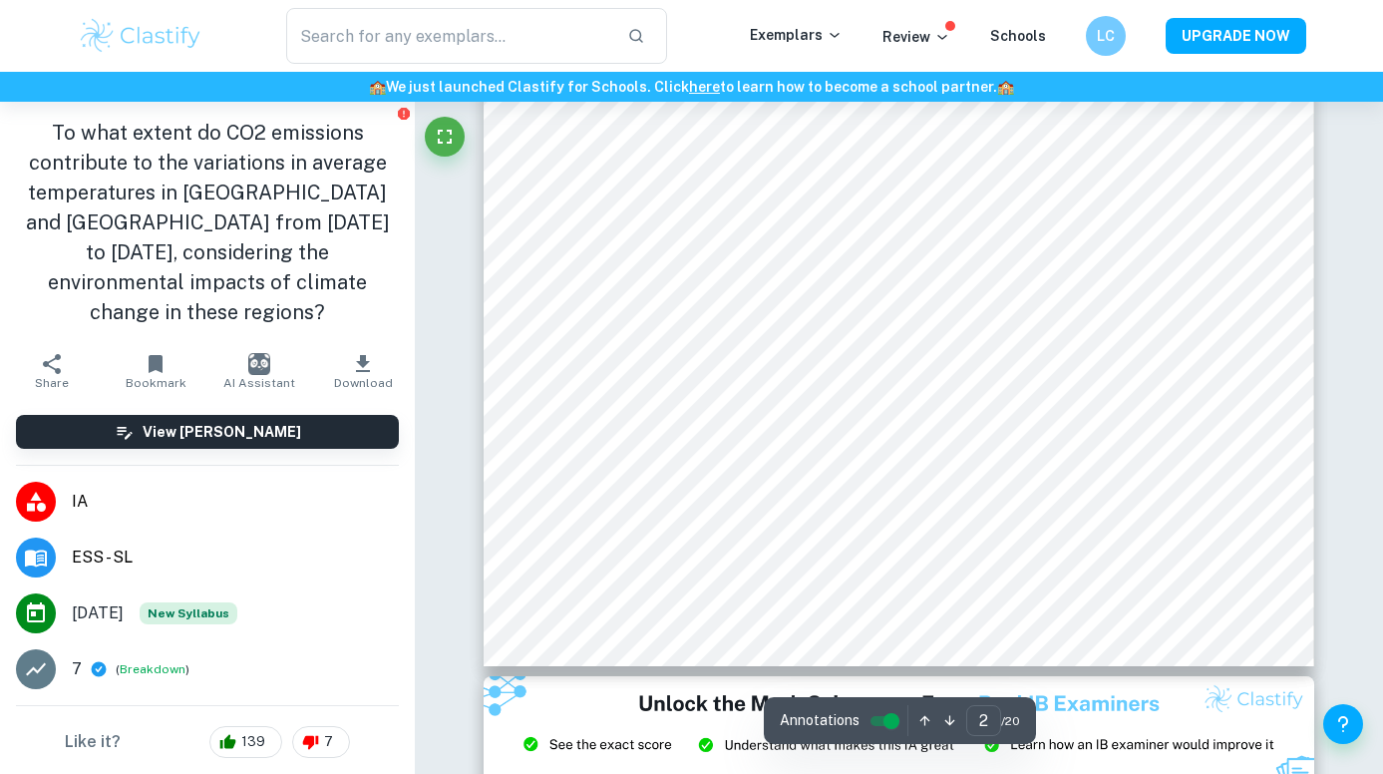
scroll to position [539, 0]
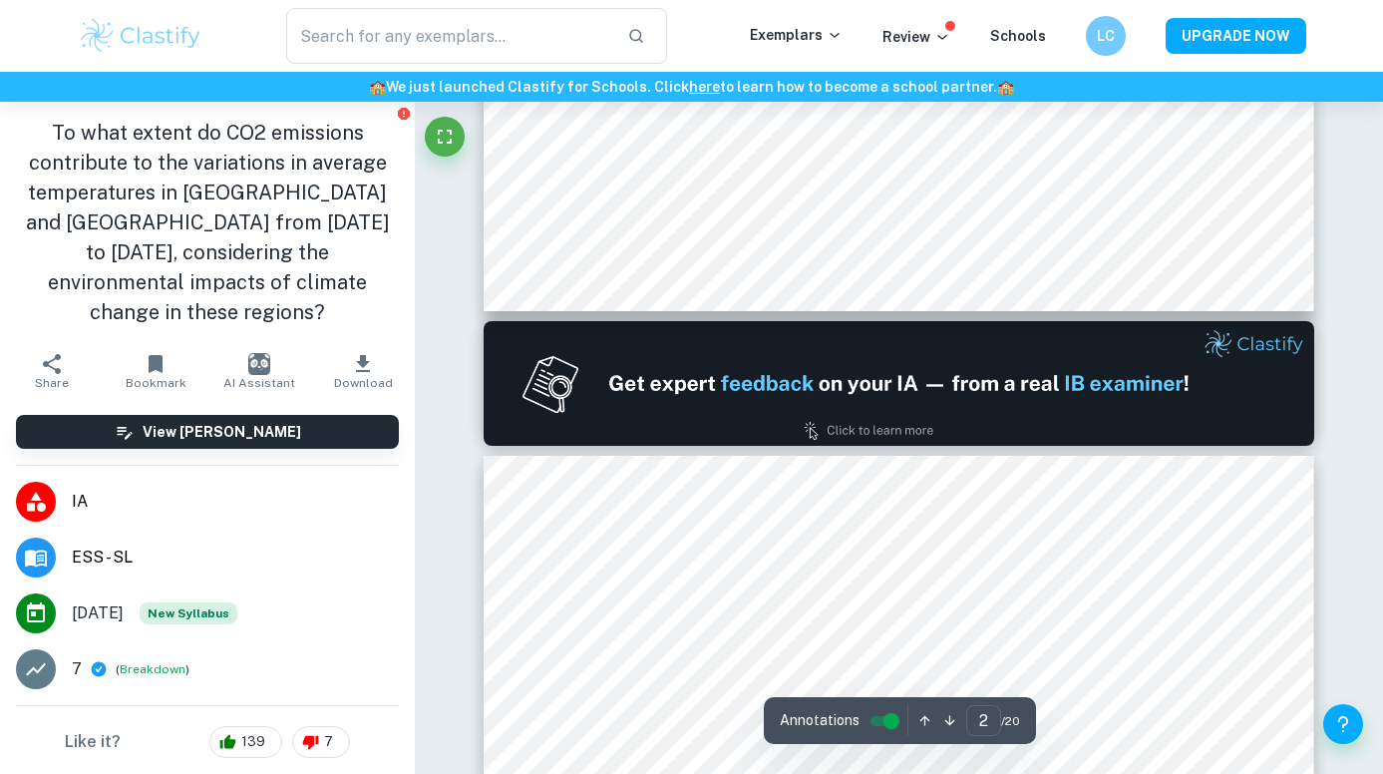
type input "1"
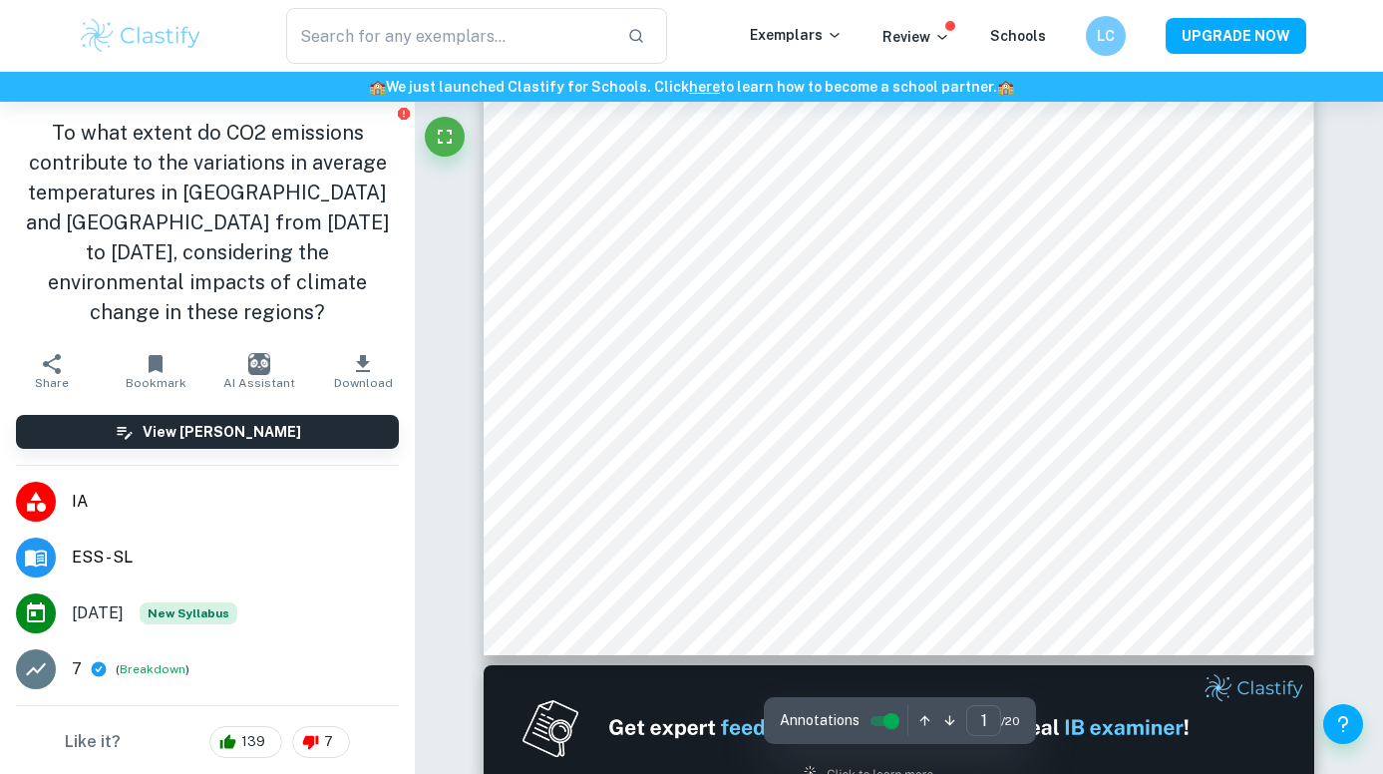
scroll to position [0, 0]
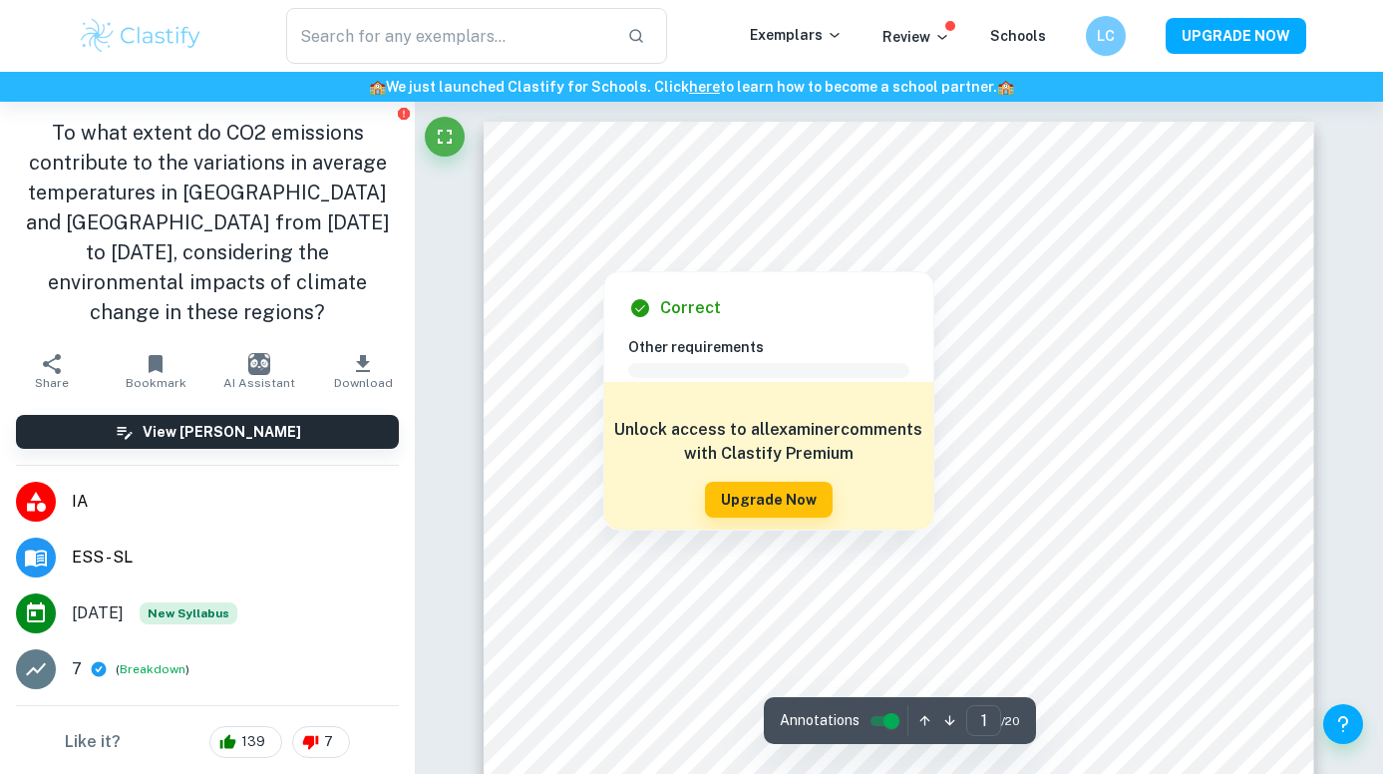
click at [612, 259] on div at bounding box center [603, 255] width 92 height 22
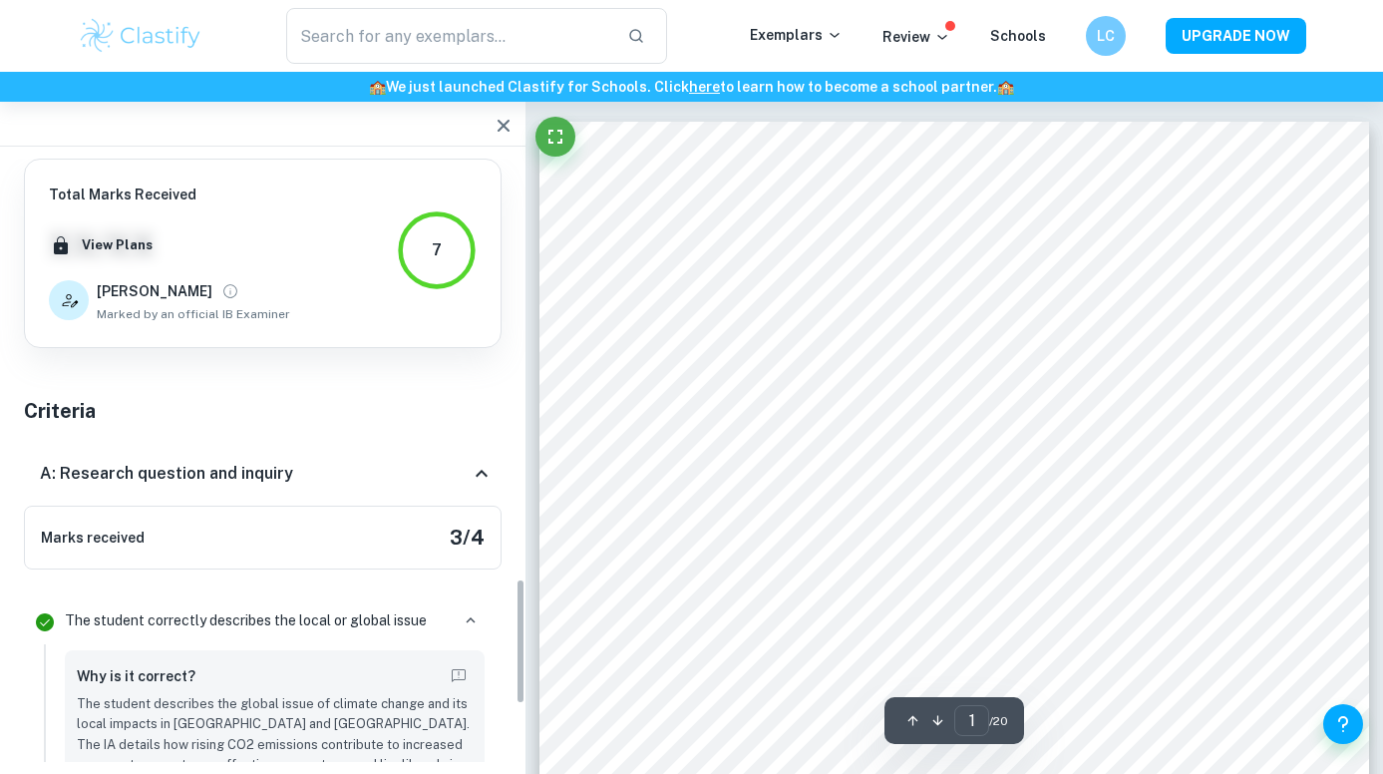
scroll to position [2013, 0]
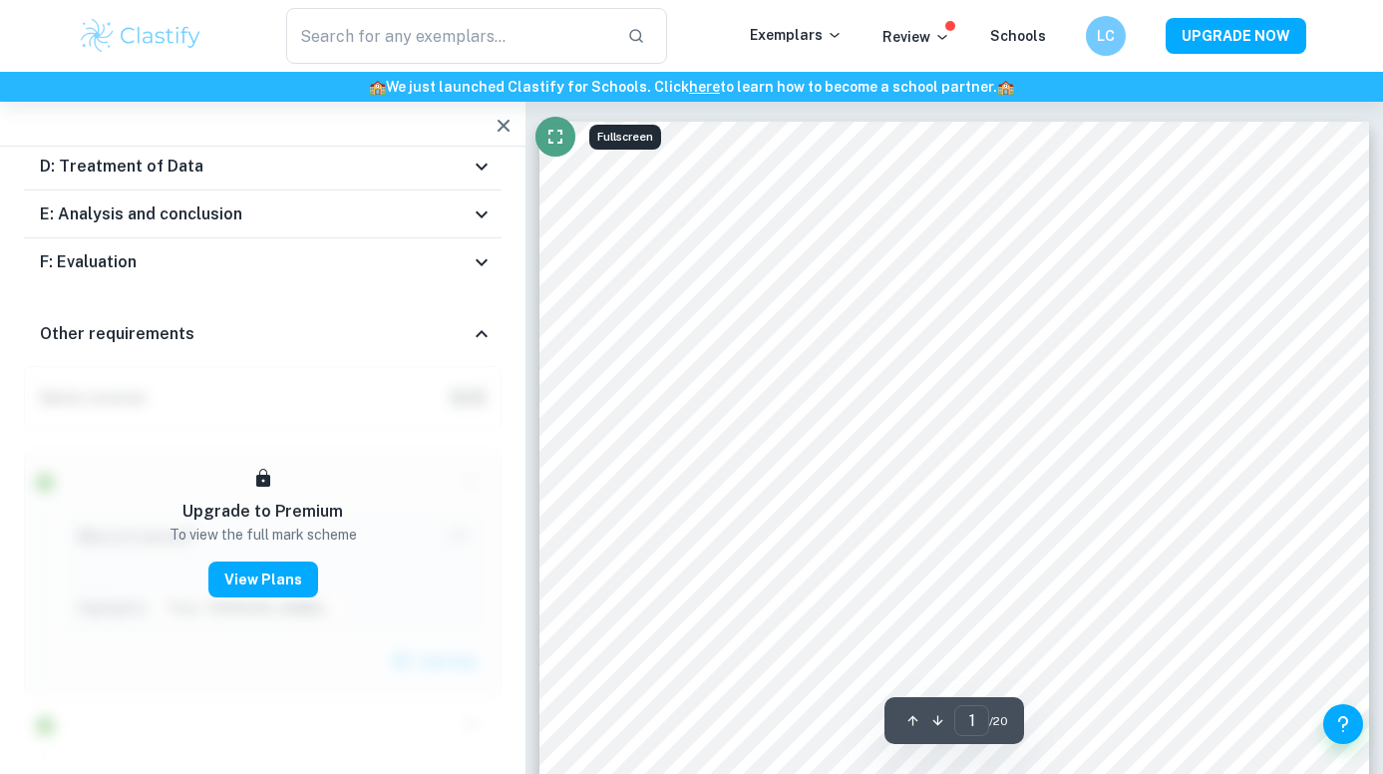
click at [560, 151] on button "Fullscreen" at bounding box center [555, 137] width 40 height 40
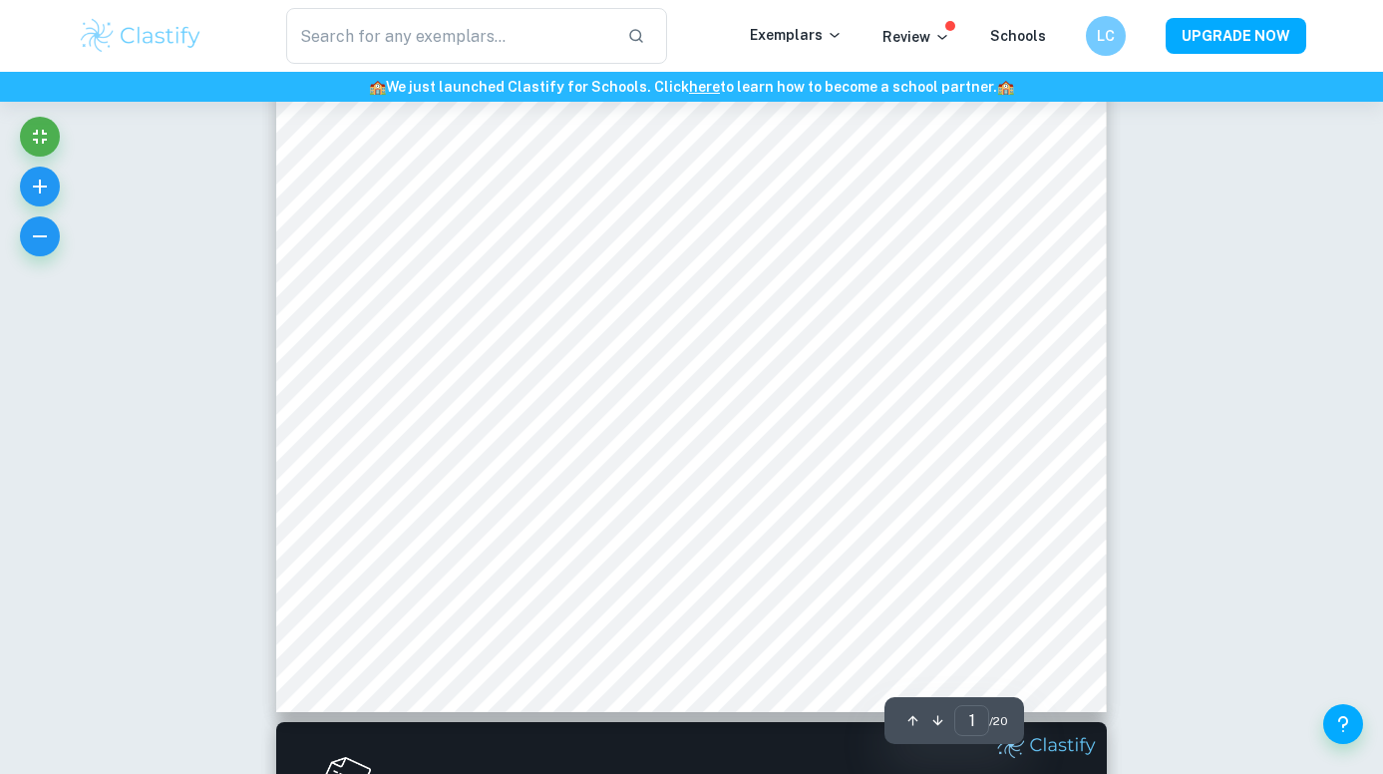
scroll to position [485, 0]
